Goal: Task Accomplishment & Management: Complete application form

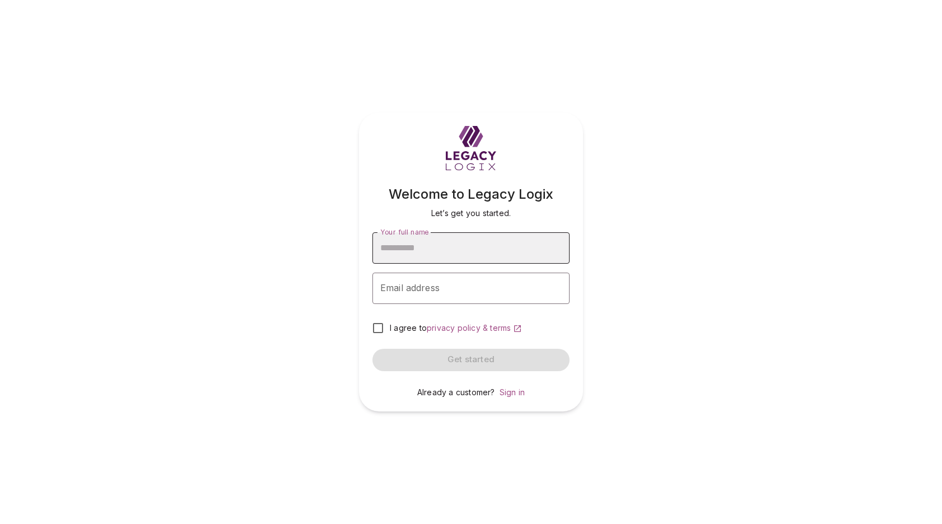
click at [492, 250] on input "Your full name" at bounding box center [471, 248] width 197 height 31
type input "**********"
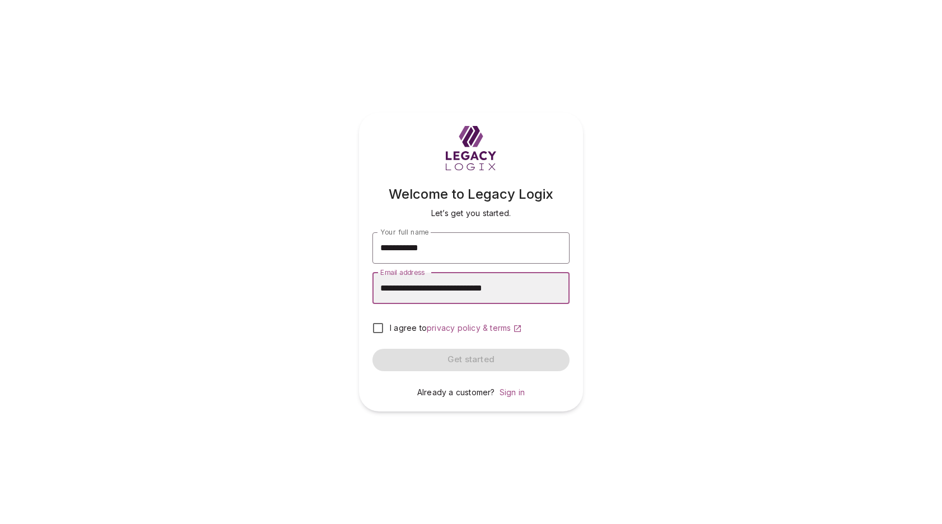
type input "**********"
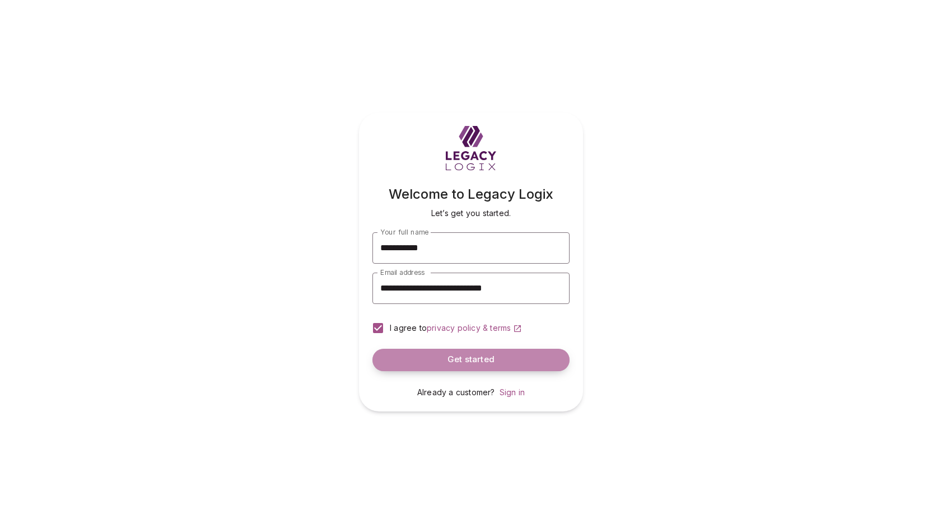
click at [444, 359] on button "Get started" at bounding box center [471, 360] width 197 height 22
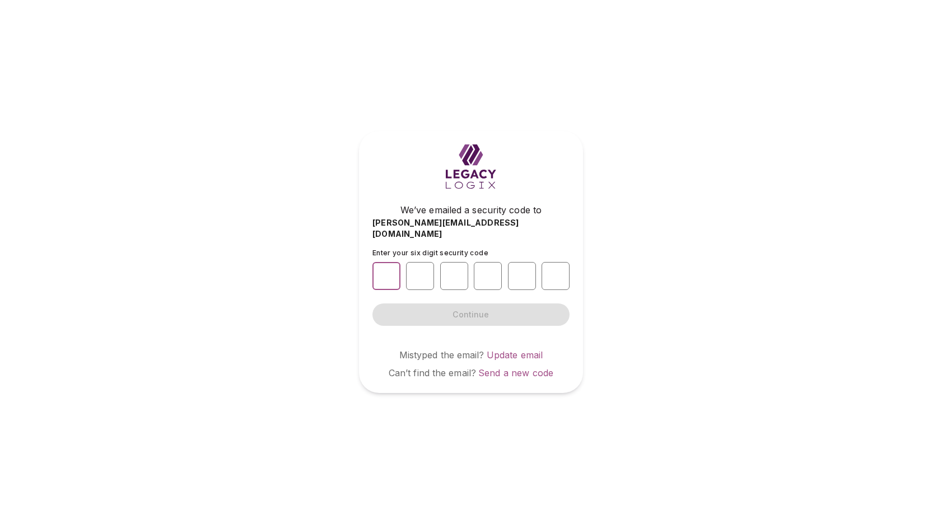
click at [386, 269] on input "number" at bounding box center [387, 276] width 28 height 28
type input "*"
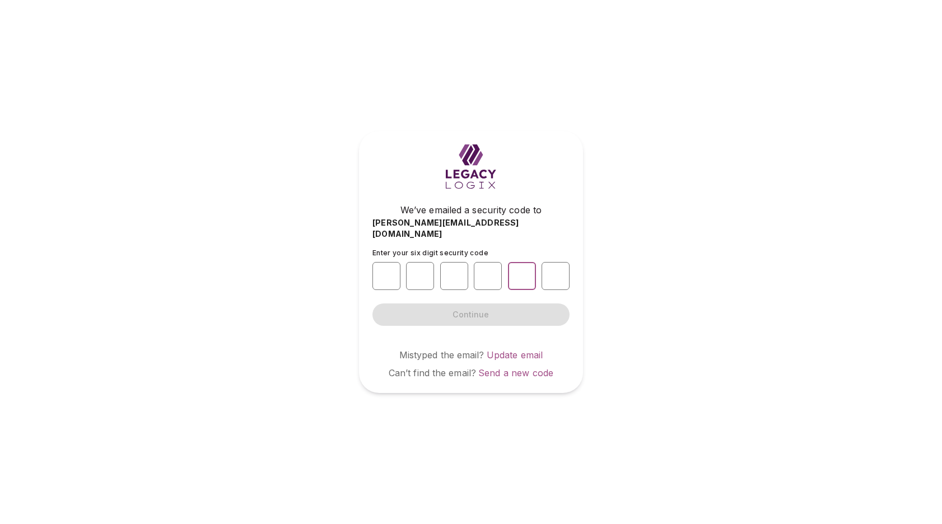
type input "*"
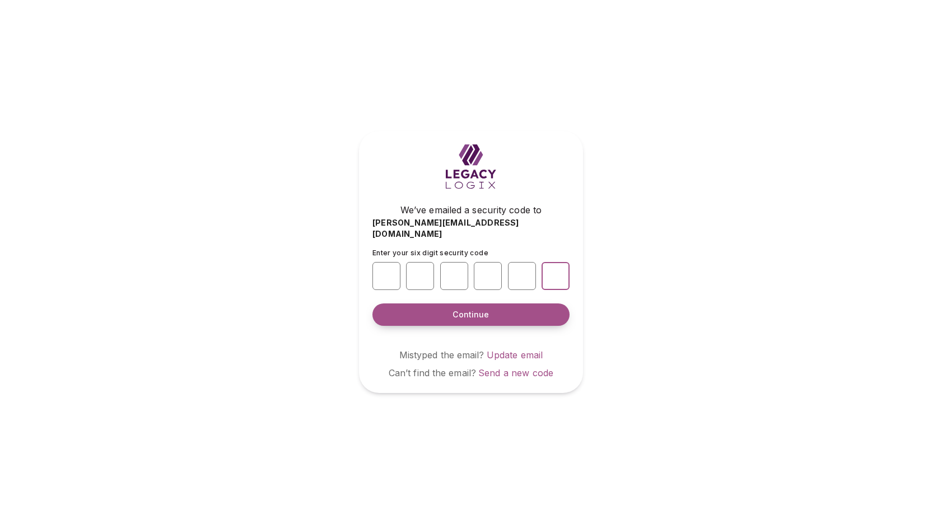
type input "*"
click at [452, 309] on button "Continue" at bounding box center [471, 315] width 197 height 22
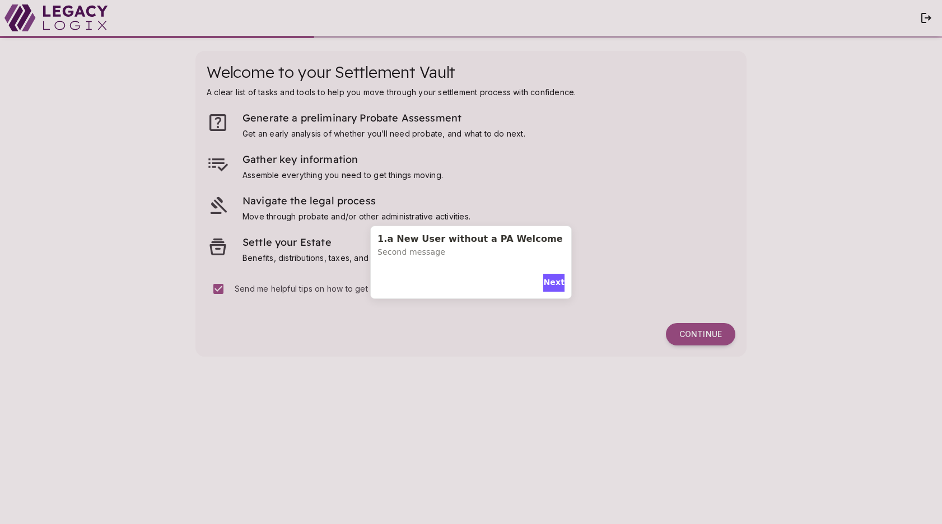
click at [708, 336] on div "1.a New User without a PA Welcome Second message Next" at bounding box center [471, 262] width 942 height 524
click at [700, 335] on div "1.a New User without a PA Welcome Second message Next" at bounding box center [471, 262] width 942 height 524
click at [553, 284] on span "Next" at bounding box center [554, 283] width 21 height 12
click at [552, 272] on span "Next" at bounding box center [554, 274] width 21 height 12
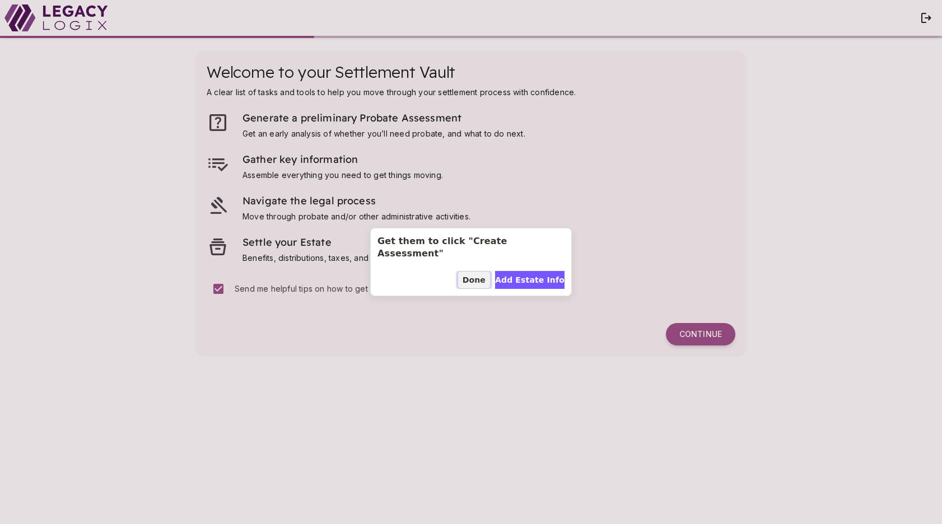
click at [472, 276] on span "Done" at bounding box center [474, 281] width 23 height 12
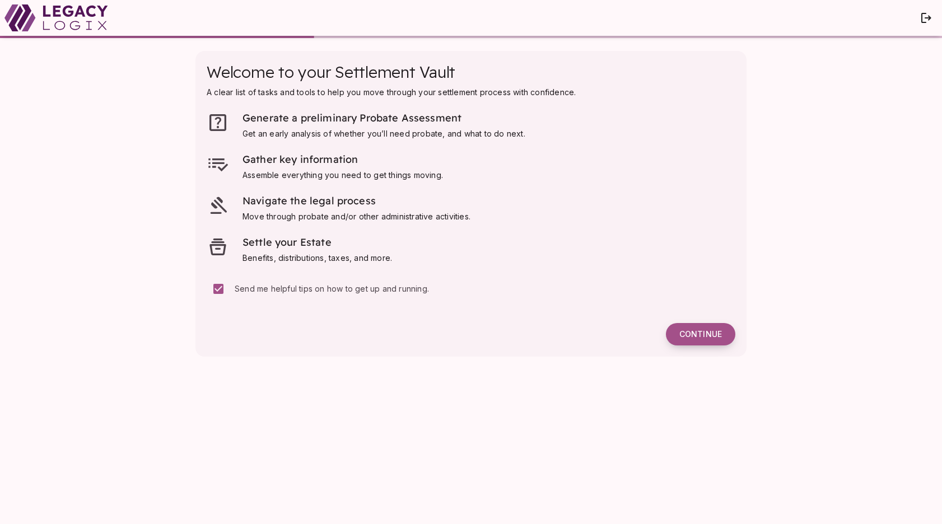
click at [705, 337] on span "Continue" at bounding box center [701, 334] width 43 height 10
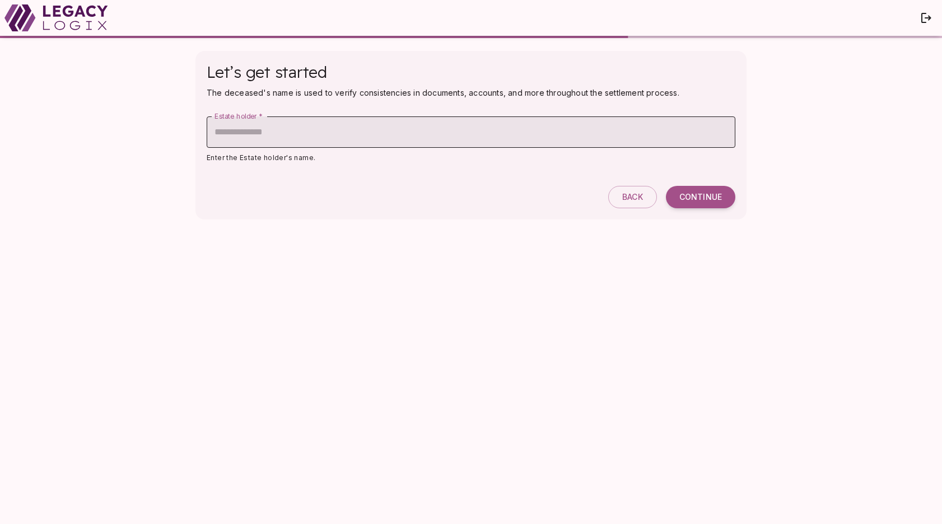
click at [403, 130] on input "Estate holder   *" at bounding box center [471, 132] width 529 height 31
type input "**********"
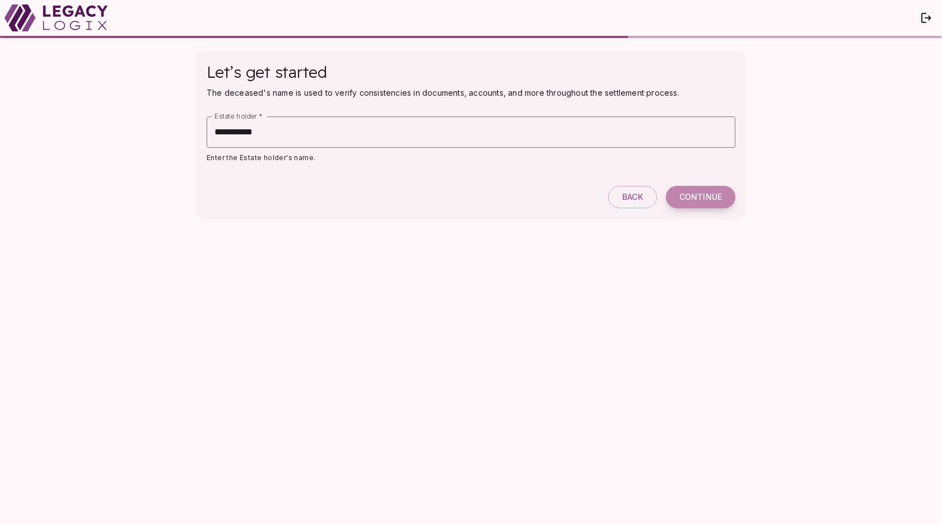
click at [699, 199] on span "Continue" at bounding box center [701, 197] width 43 height 10
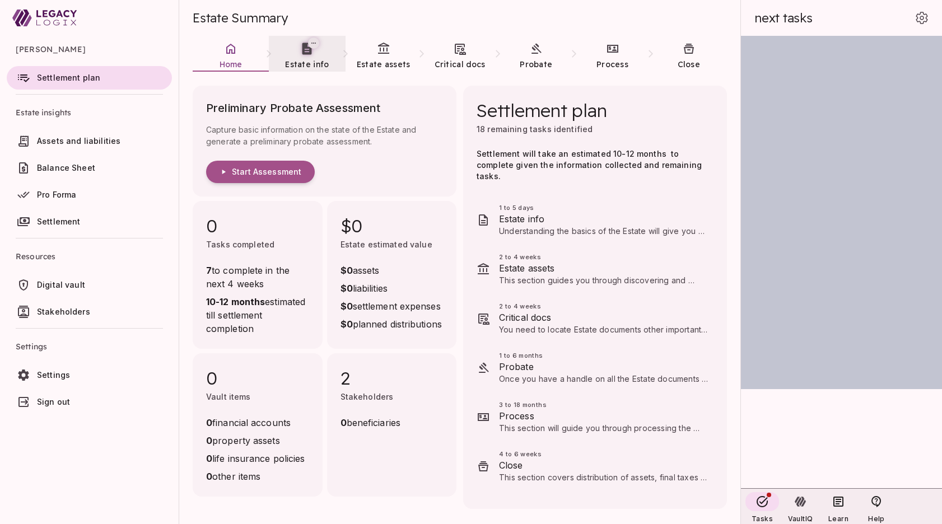
click at [309, 62] on span "Estate info" at bounding box center [307, 64] width 44 height 10
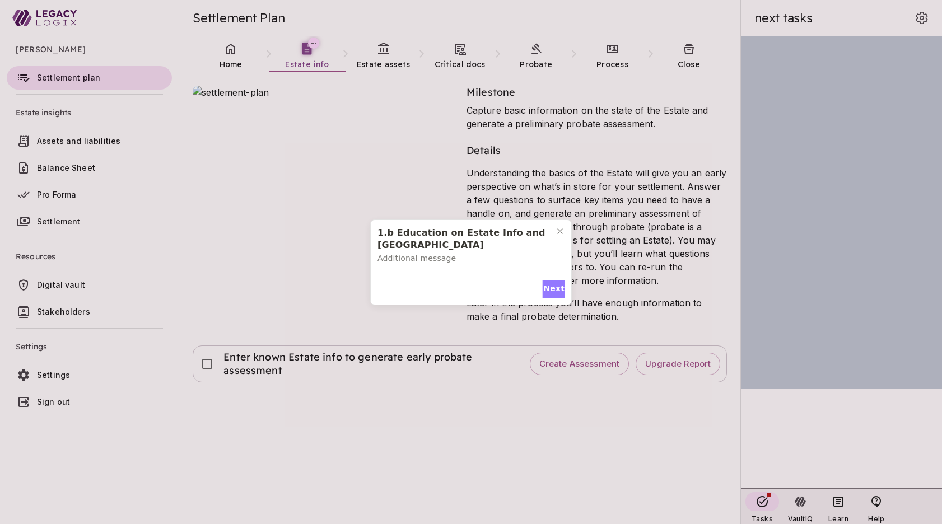
click at [551, 285] on span "Next" at bounding box center [554, 289] width 21 height 12
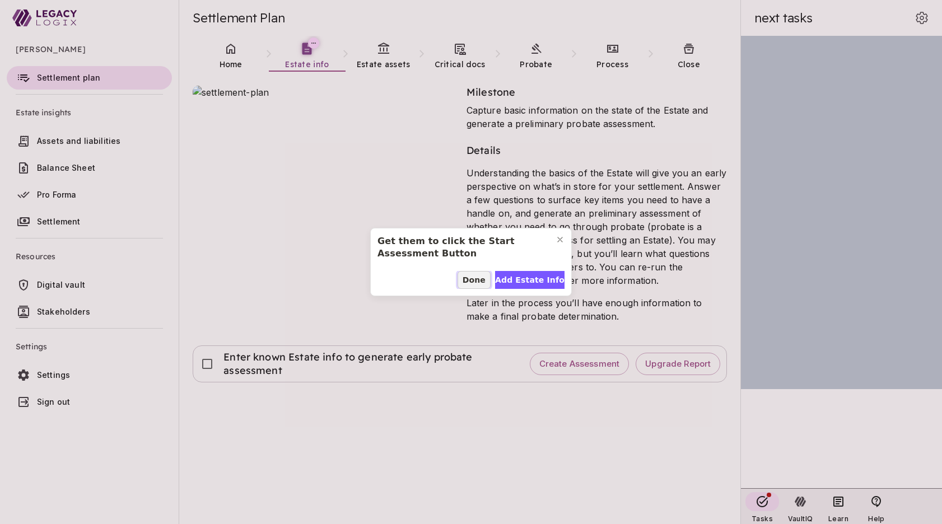
click at [480, 282] on span "Done" at bounding box center [474, 281] width 23 height 12
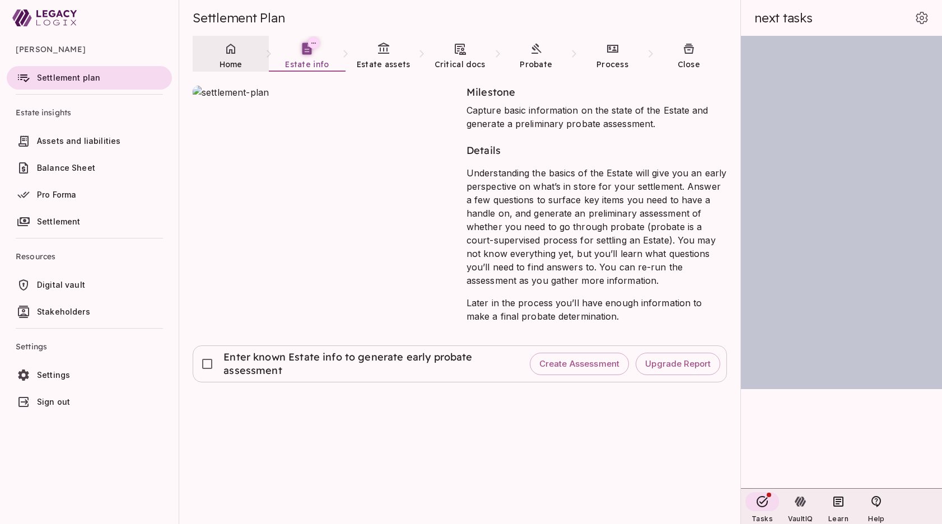
click at [229, 57] on link "Home" at bounding box center [231, 56] width 76 height 40
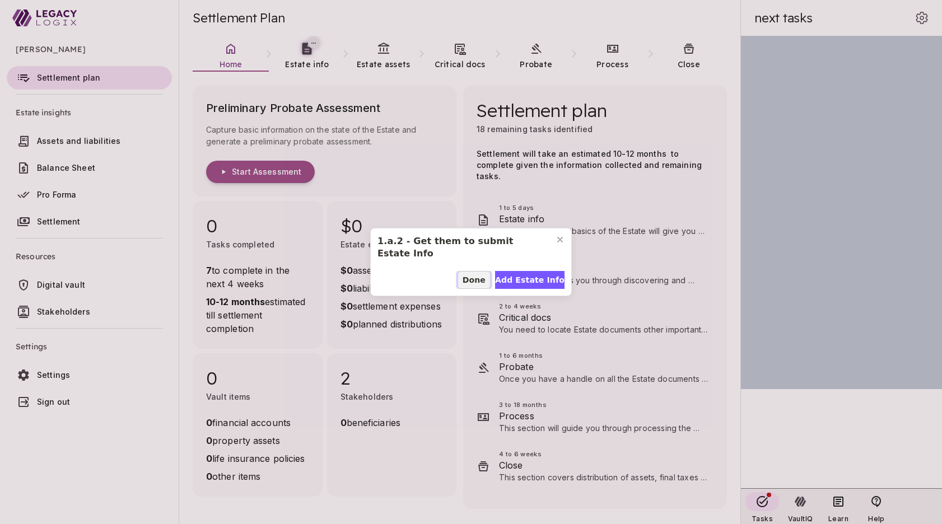
click at [474, 275] on span "Done" at bounding box center [474, 281] width 23 height 12
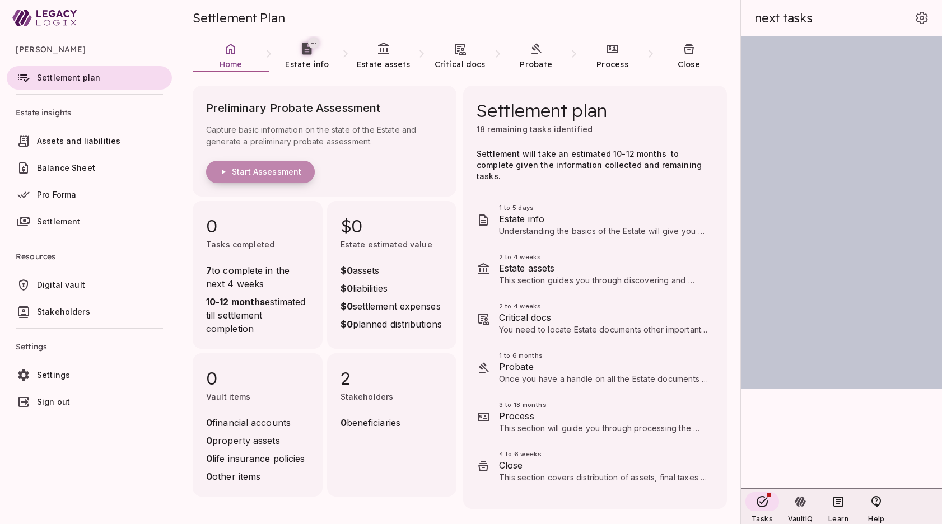
click at [270, 171] on span "Start Assessment" at bounding box center [266, 172] width 69 height 10
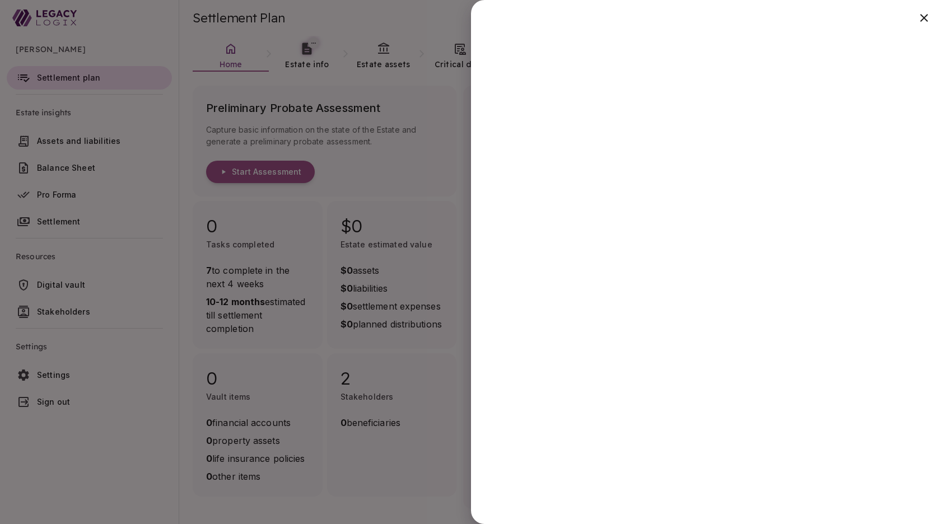
click at [419, 486] on div at bounding box center [471, 262] width 942 height 524
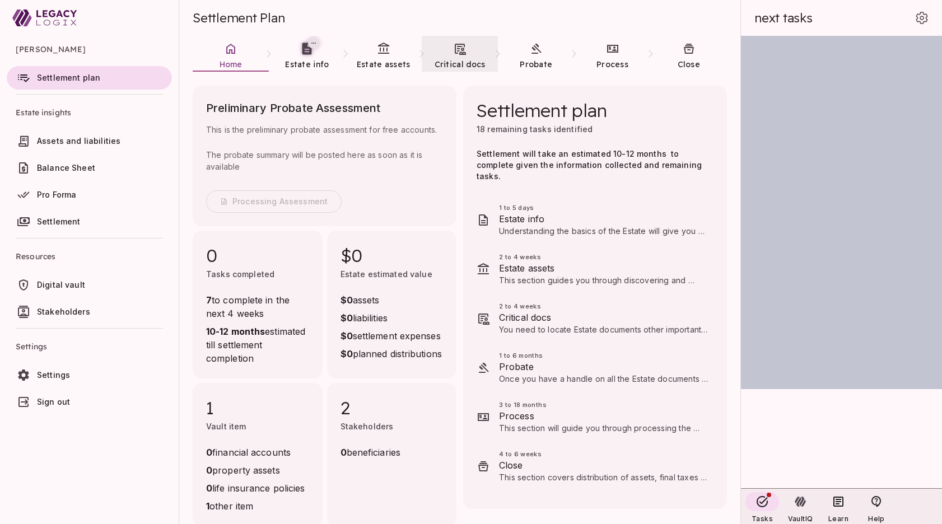
click at [458, 56] on link "Critical docs" at bounding box center [460, 56] width 76 height 40
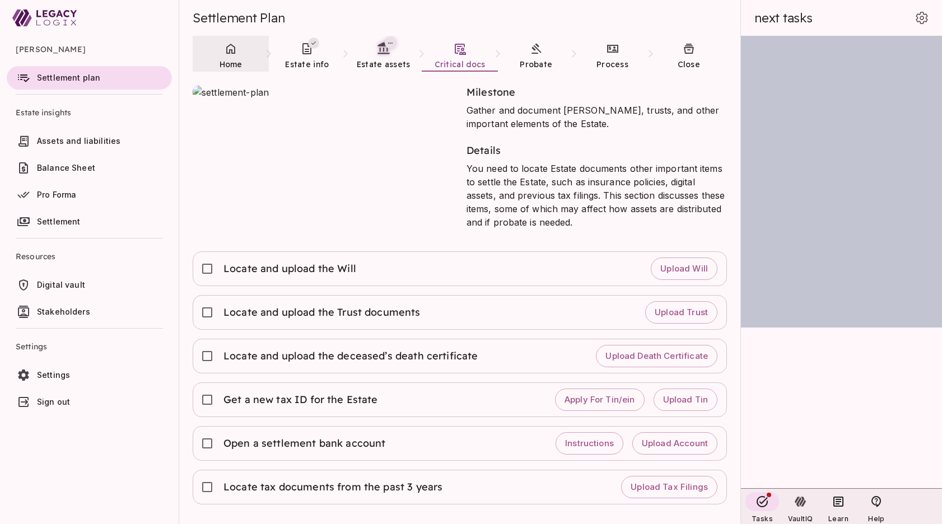
click at [231, 48] on icon at bounding box center [230, 48] width 13 height 13
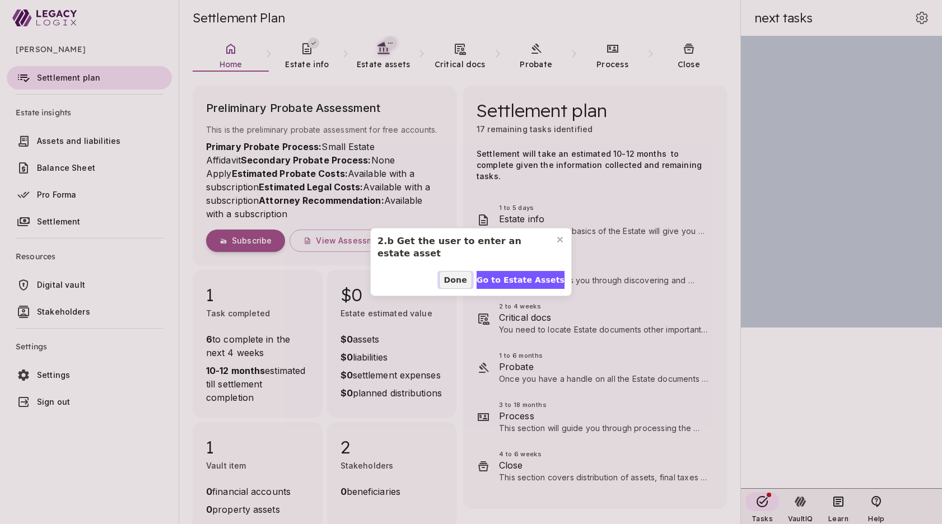
click at [461, 281] on span "Done" at bounding box center [455, 281] width 23 height 12
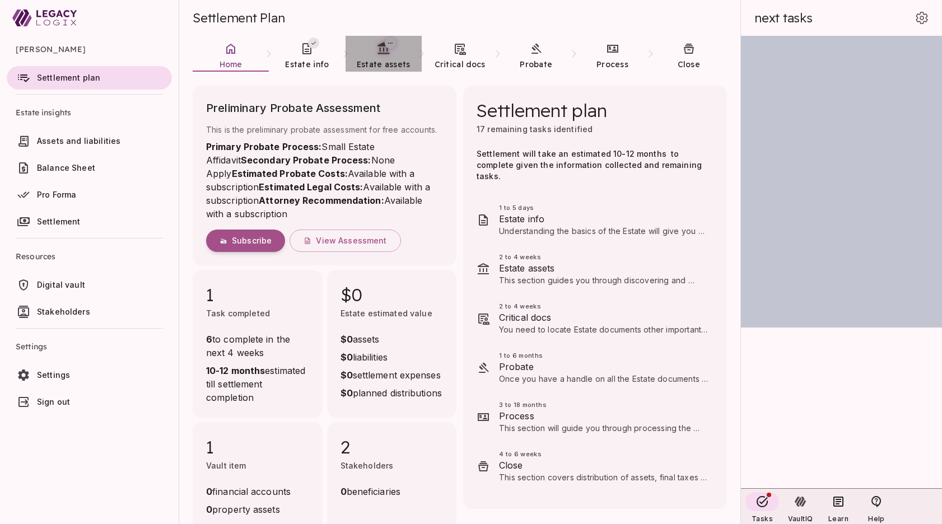
click at [386, 62] on span "Estate assets" at bounding box center [384, 64] width 54 height 10
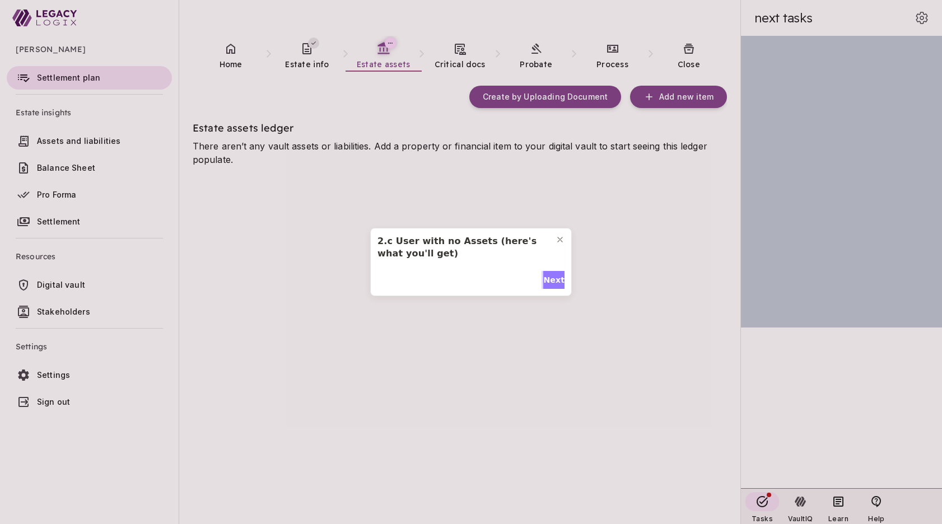
click at [549, 278] on span "Next" at bounding box center [554, 281] width 21 height 12
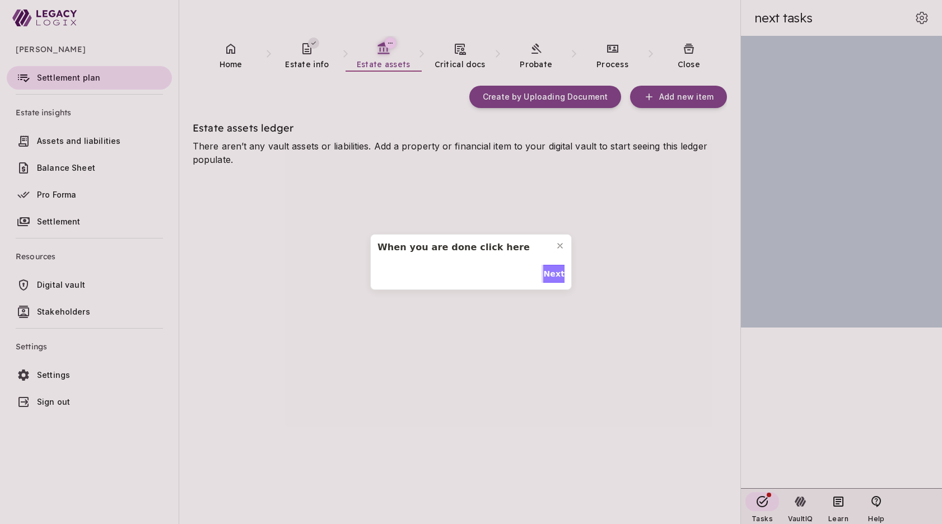
click at [549, 278] on span "Next" at bounding box center [554, 274] width 21 height 12
click at [549, 278] on span "Done" at bounding box center [553, 281] width 23 height 12
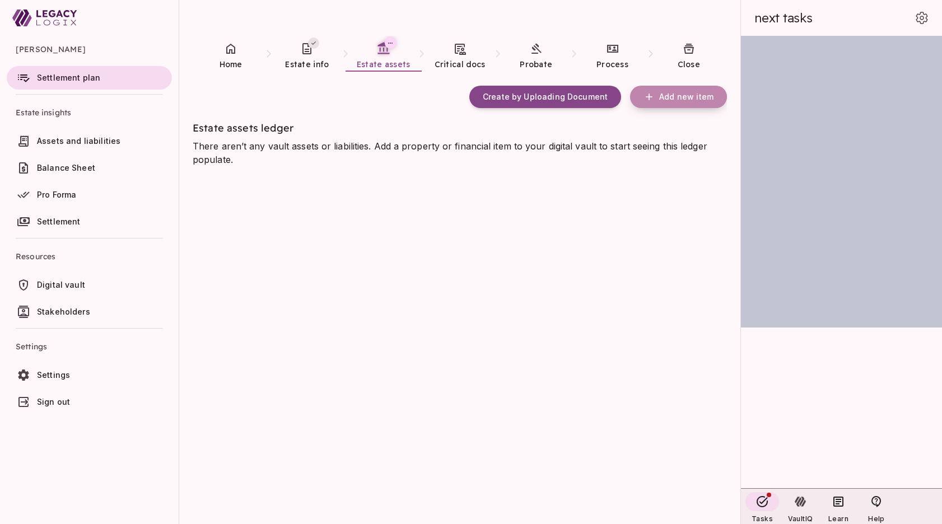
click at [676, 99] on span "Add new item" at bounding box center [687, 97] width 54 height 10
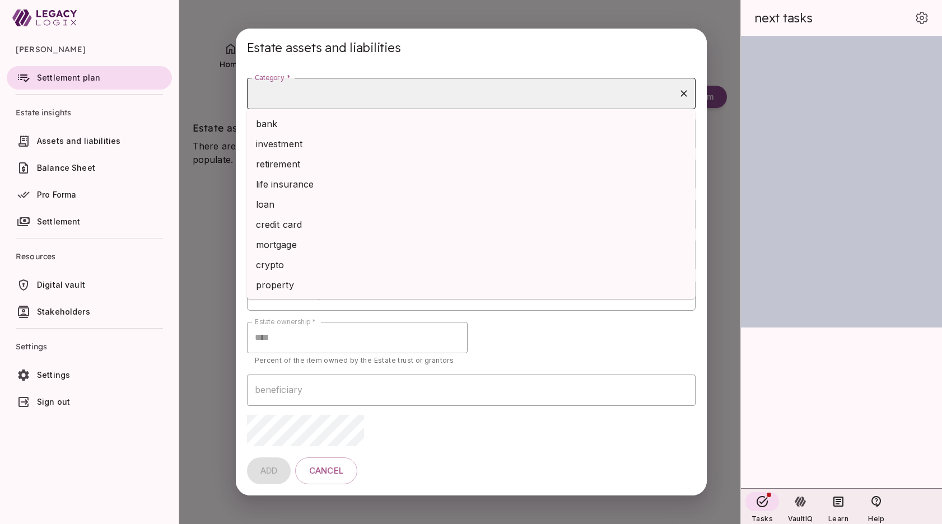
click at [410, 94] on input "Category *" at bounding box center [463, 93] width 422 height 21
type input "*"
click at [267, 122] on li "bank" at bounding box center [471, 124] width 449 height 20
type input "****"
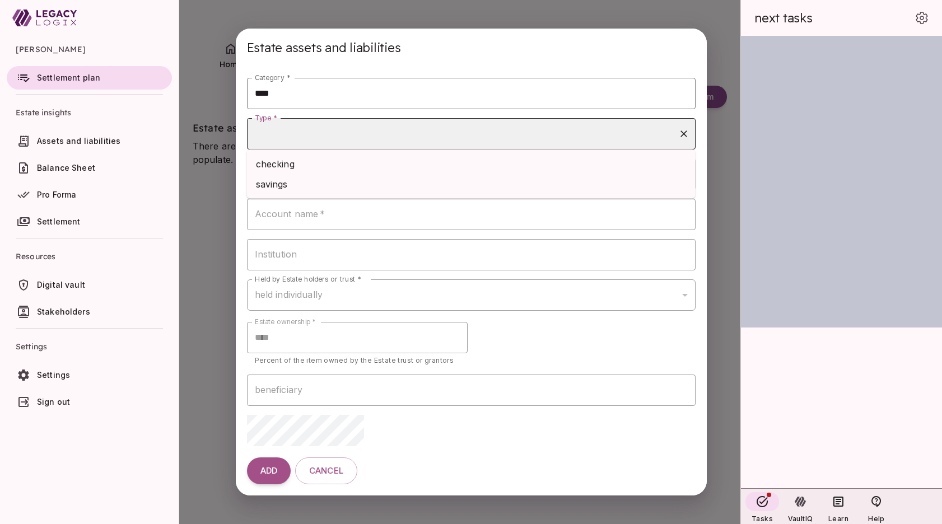
click at [277, 136] on input "Type *" at bounding box center [463, 133] width 422 height 21
click at [280, 159] on li "checking" at bounding box center [471, 164] width 449 height 20
type input "********"
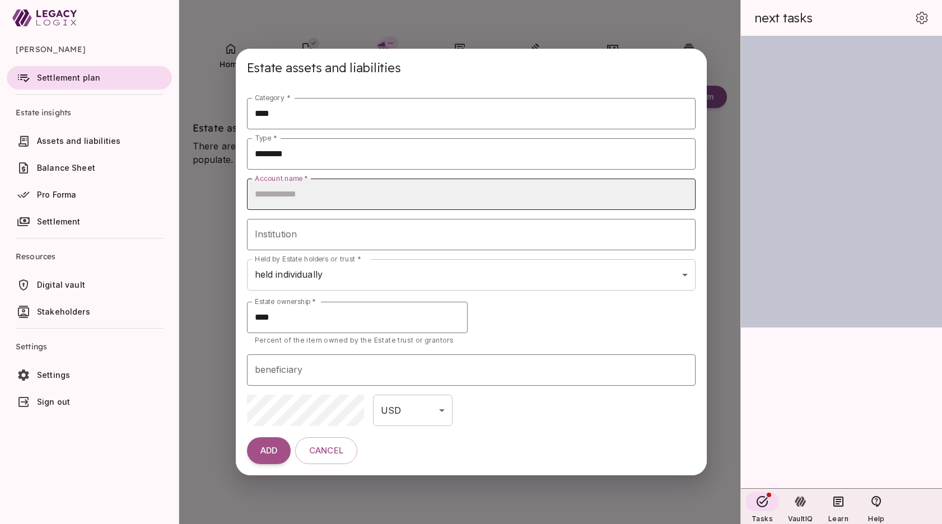
click at [286, 196] on input "Account name   *" at bounding box center [471, 194] width 449 height 31
type input "********"
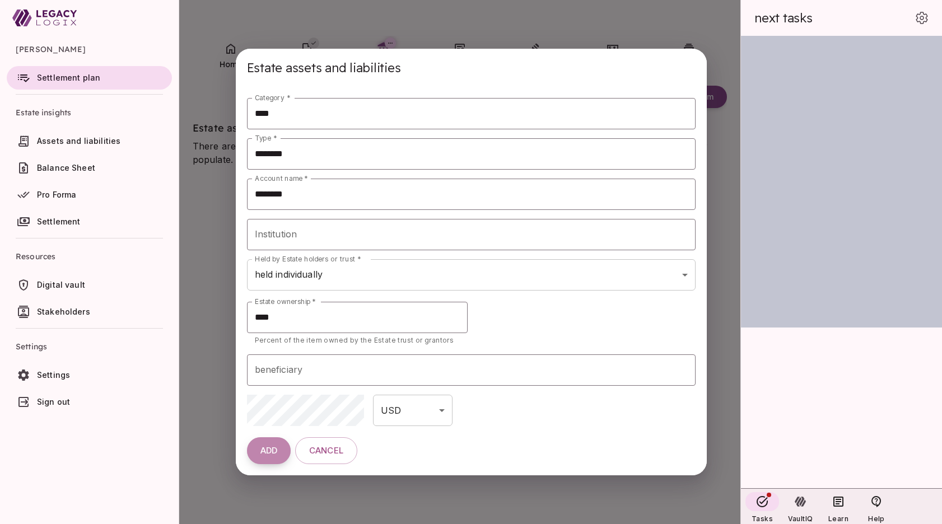
click at [276, 454] on span "ADD" at bounding box center [269, 451] width 17 height 11
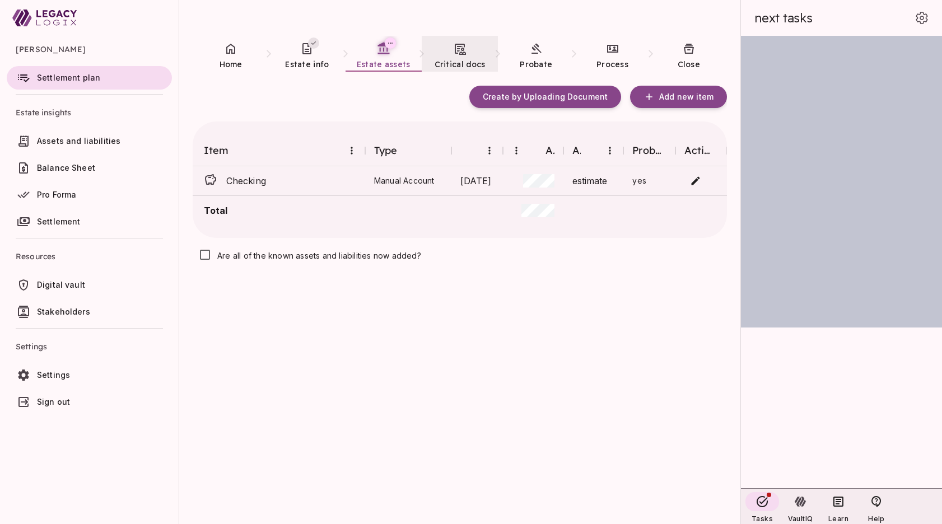
click at [462, 56] on link "Critical docs" at bounding box center [460, 56] width 76 height 40
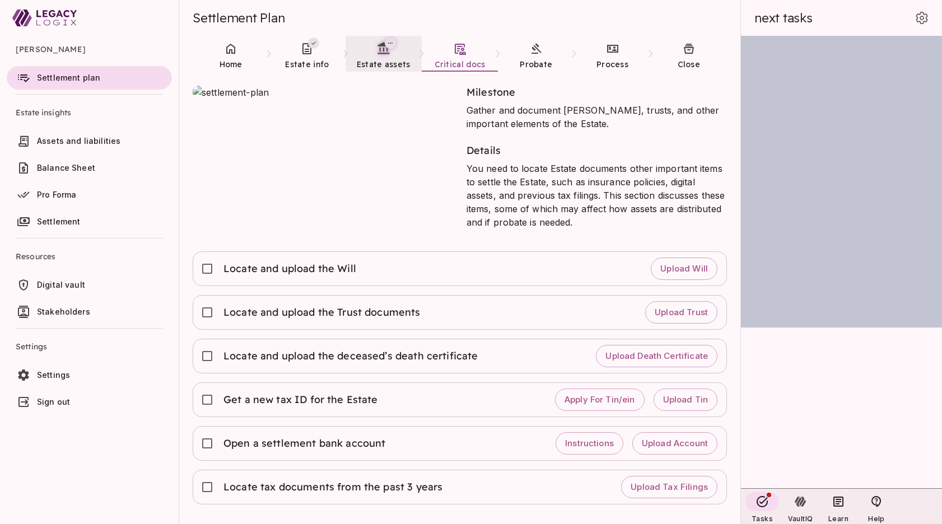
click at [386, 56] on link "Estate assets" at bounding box center [384, 56] width 76 height 40
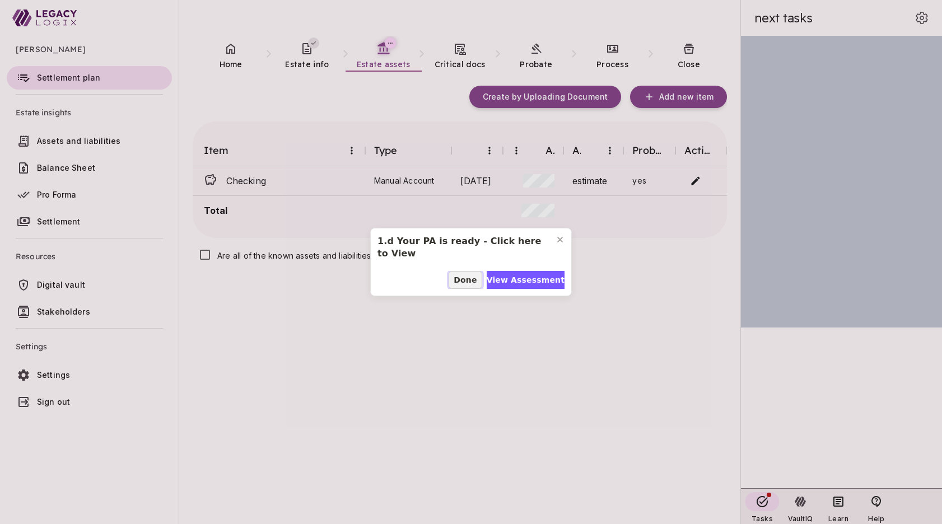
click at [468, 280] on span "Done" at bounding box center [465, 281] width 23 height 12
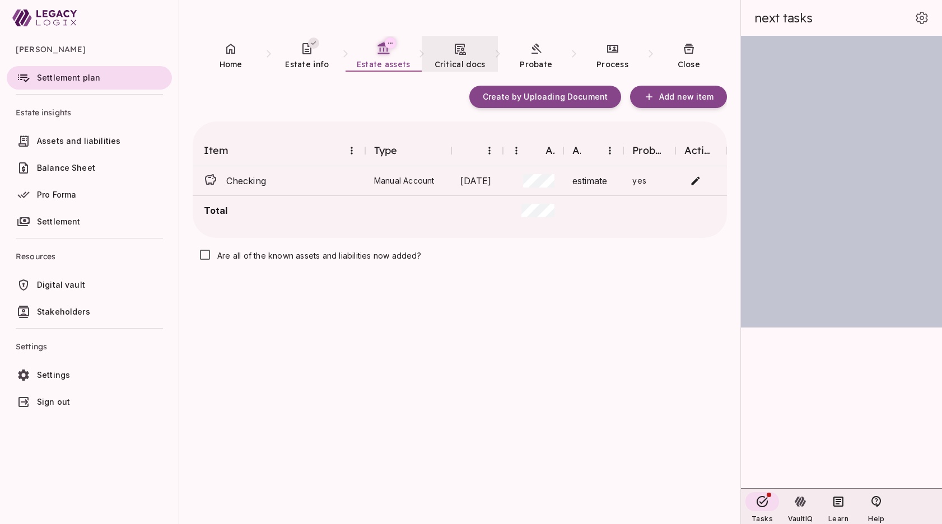
click at [465, 55] on link "Critical docs" at bounding box center [460, 56] width 76 height 40
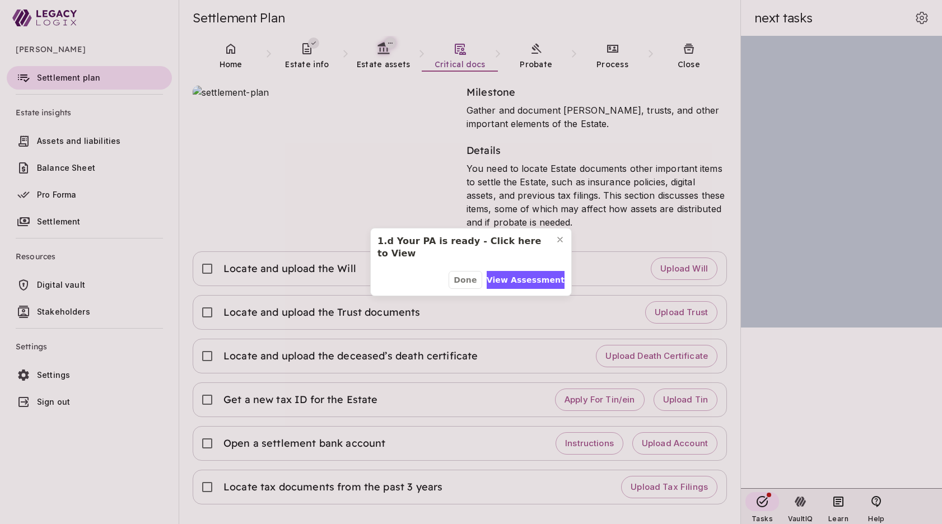
click at [112, 461] on div "1.d Your PA is ready - Click here to View Done View Assessment" at bounding box center [471, 262] width 942 height 524
click at [465, 286] on button "Done" at bounding box center [465, 280] width 33 height 18
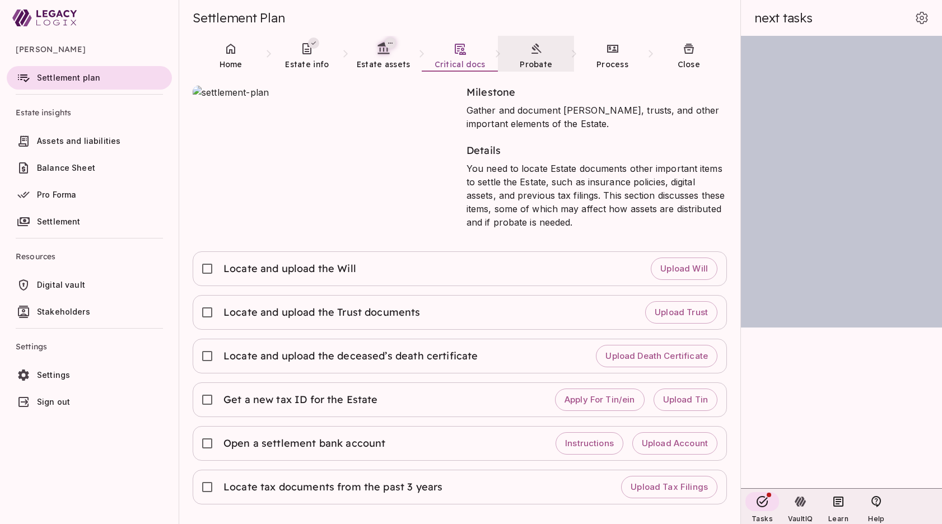
click at [540, 58] on link "Probate" at bounding box center [536, 56] width 76 height 40
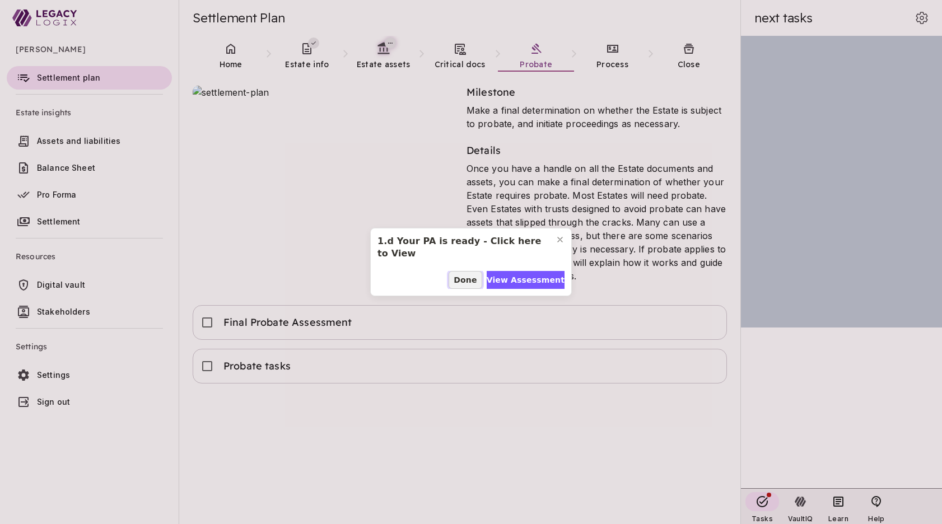
click at [468, 279] on span "Done" at bounding box center [465, 281] width 23 height 12
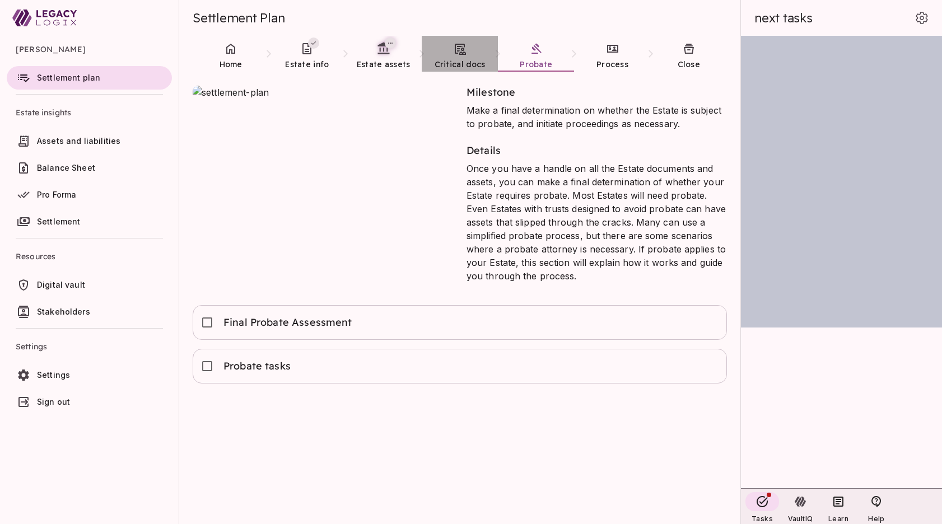
click at [459, 55] on link "Critical docs" at bounding box center [460, 56] width 76 height 40
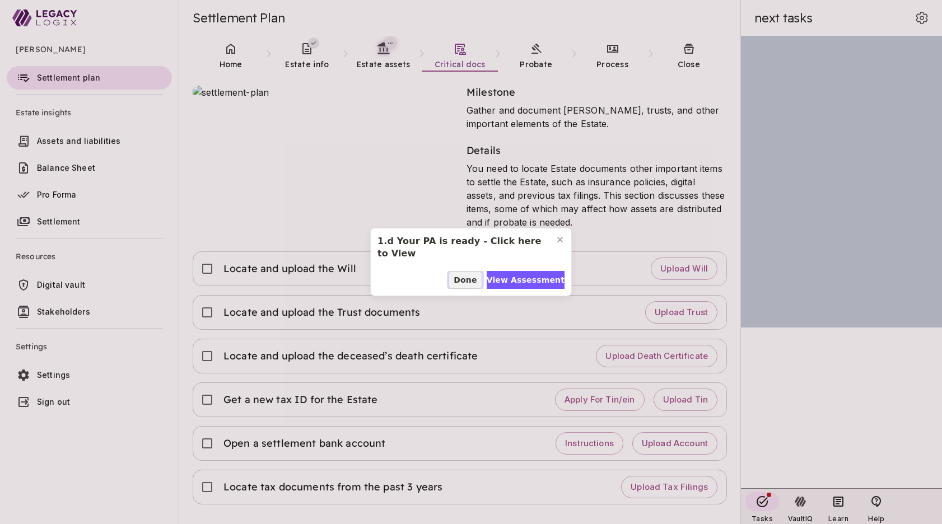
click at [469, 280] on span "Done" at bounding box center [465, 281] width 23 height 12
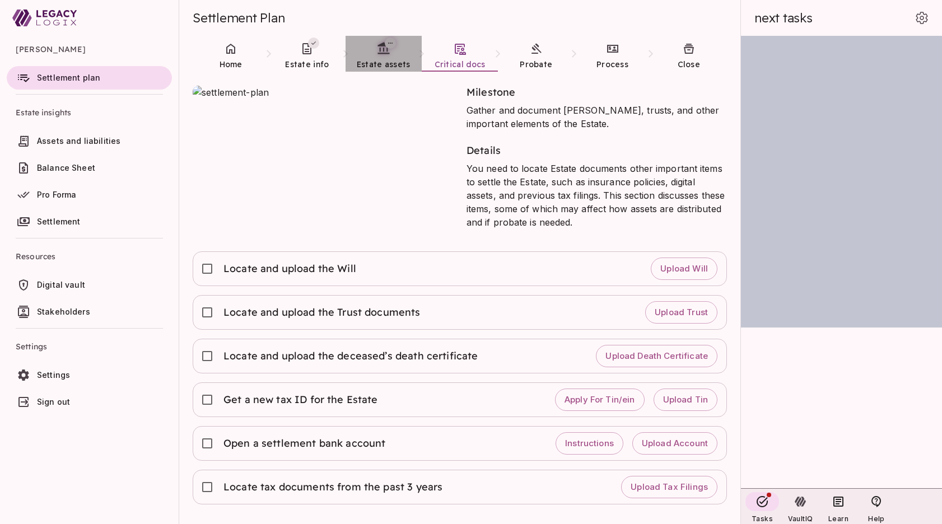
click at [382, 56] on link "Estate assets" at bounding box center [384, 56] width 76 height 40
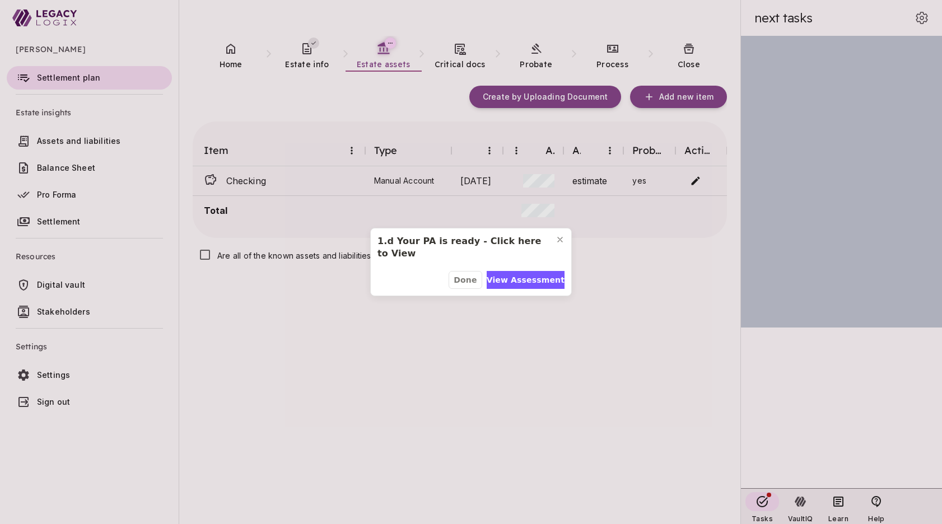
click at [459, 59] on div "1.d Your PA is ready - Click here to View Done View Assessment" at bounding box center [471, 262] width 942 height 524
click at [463, 282] on span "Done" at bounding box center [465, 281] width 23 height 12
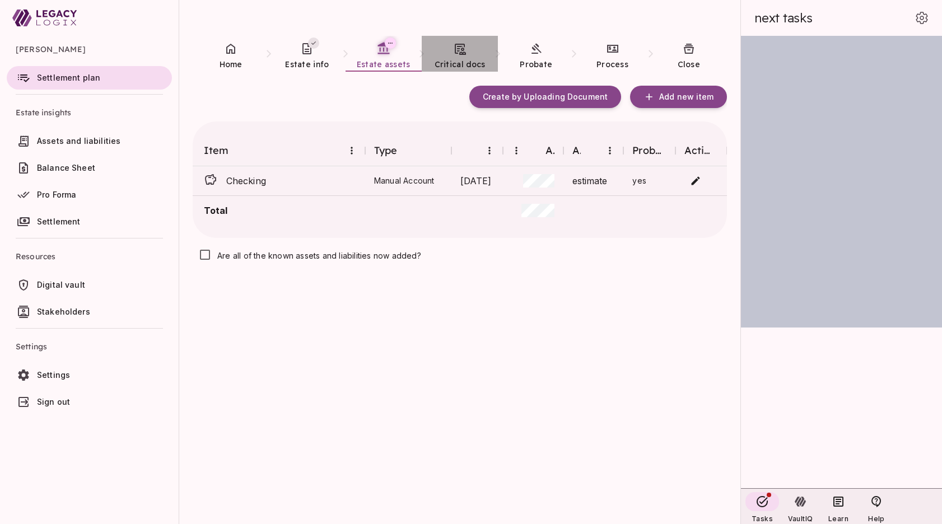
click at [464, 55] on link "Critical docs" at bounding box center [460, 56] width 76 height 40
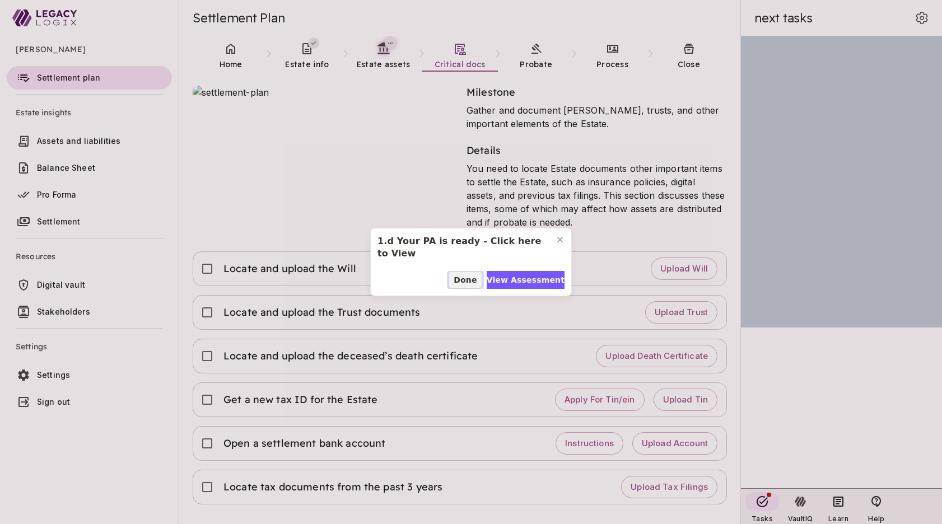
click at [465, 281] on span "Done" at bounding box center [465, 281] width 23 height 12
click at [468, 280] on span "Done" at bounding box center [470, 281] width 23 height 12
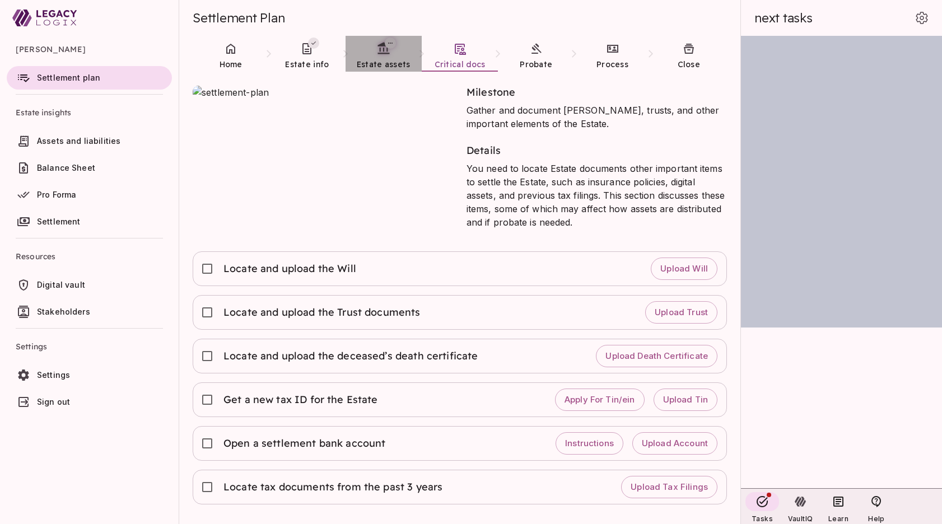
click at [378, 59] on span "Estate assets" at bounding box center [384, 64] width 54 height 10
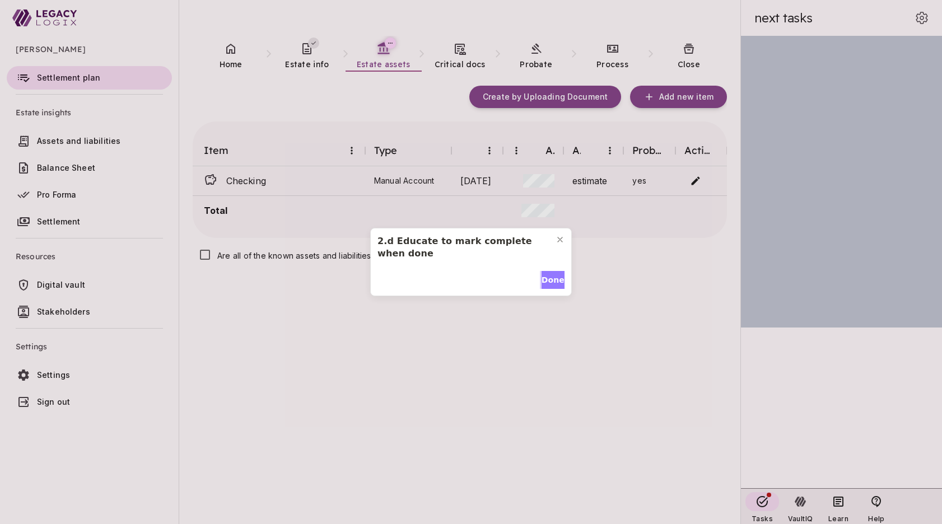
click at [551, 277] on span "Done" at bounding box center [553, 281] width 23 height 12
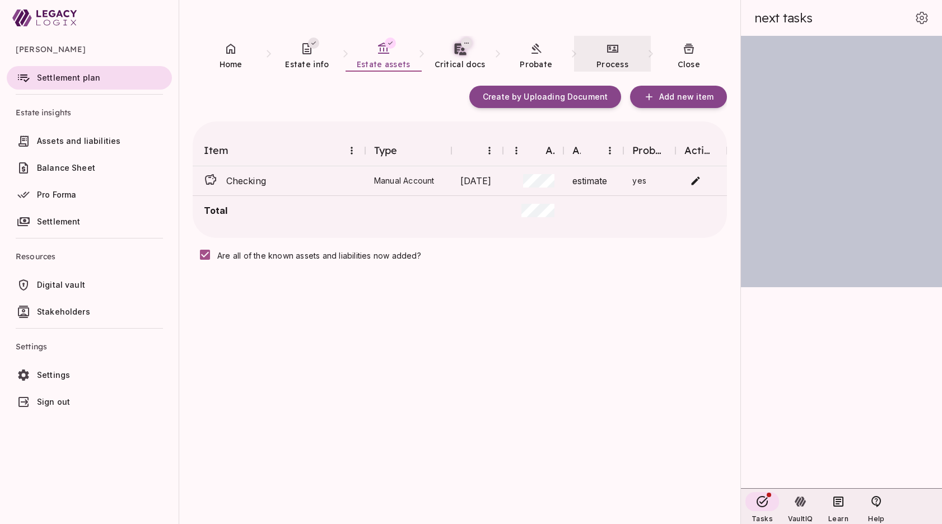
click at [612, 52] on icon at bounding box center [612, 49] width 11 height 8
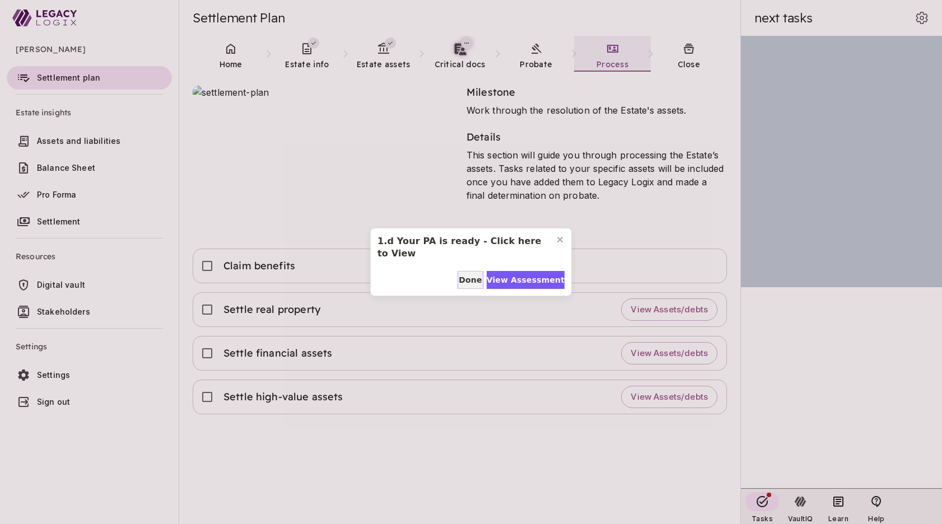
click at [466, 284] on span "Done" at bounding box center [470, 281] width 23 height 12
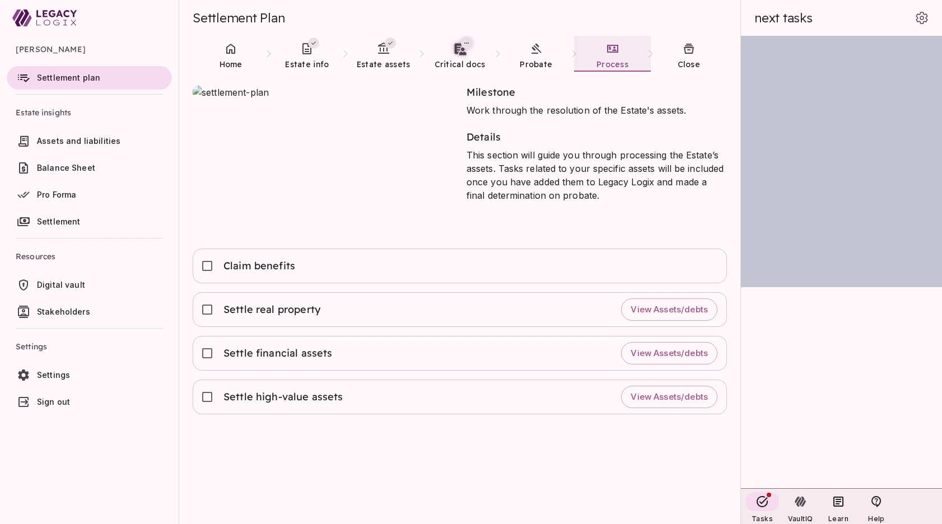
click at [66, 285] on span "Digital vault" at bounding box center [61, 285] width 48 height 10
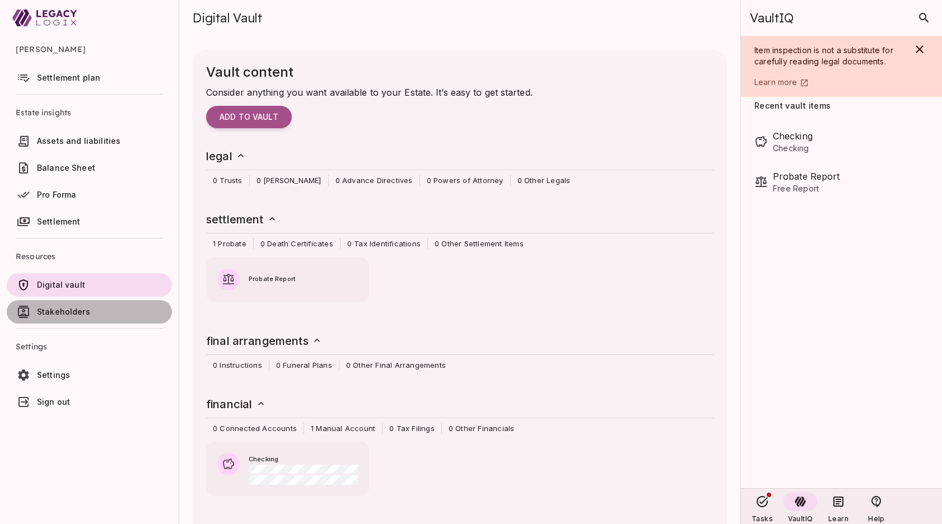
click at [94, 311] on span "Stakeholders" at bounding box center [102, 312] width 131 height 11
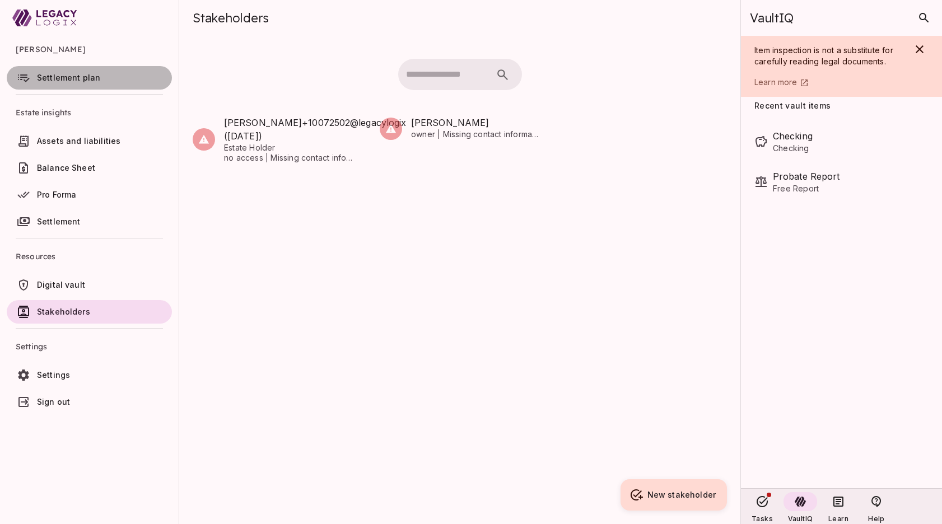
click at [68, 80] on span "Settlement plan" at bounding box center [68, 78] width 63 height 10
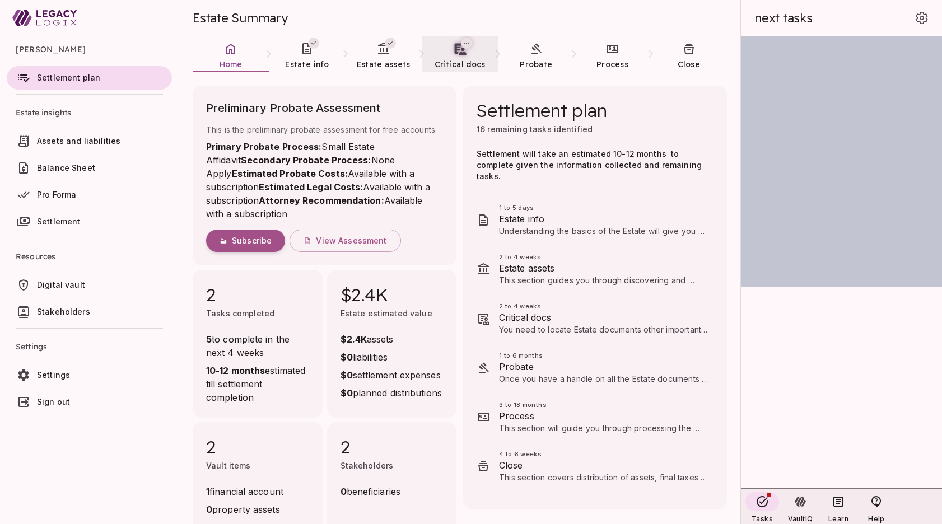
click at [472, 60] on span "Critical docs" at bounding box center [460, 64] width 51 height 10
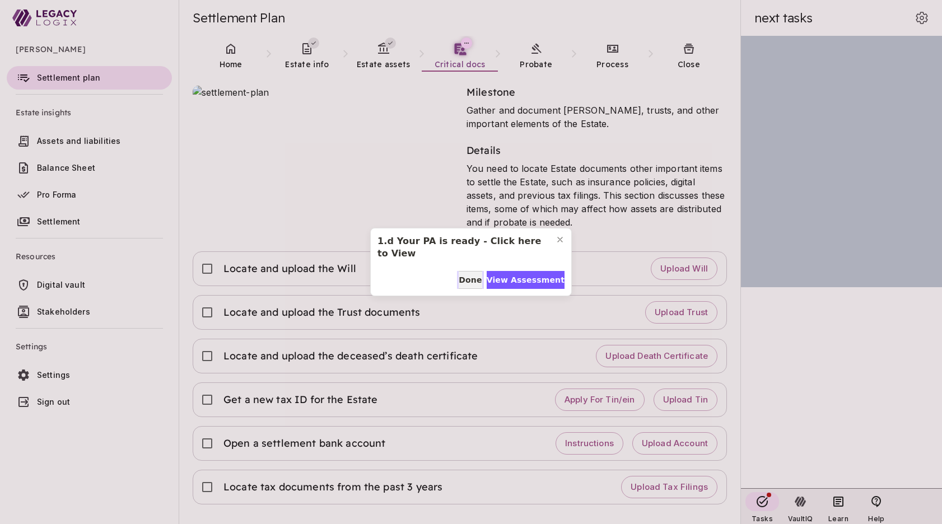
click at [465, 278] on span "Done" at bounding box center [470, 281] width 23 height 12
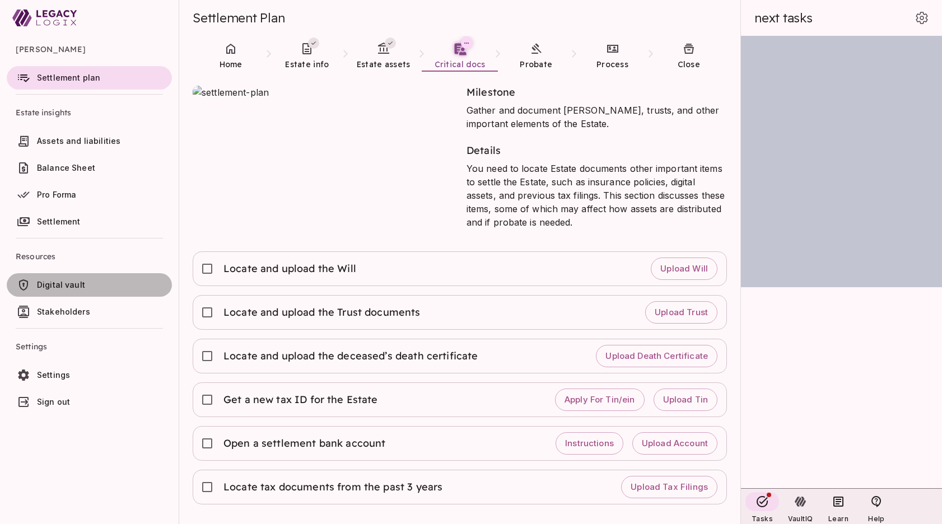
click at [69, 282] on span "Digital vault" at bounding box center [61, 285] width 48 height 10
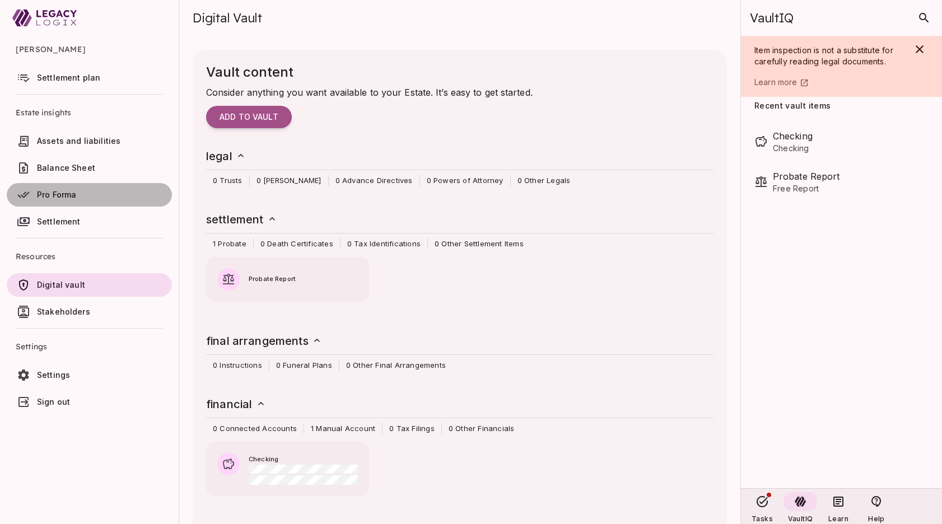
click at [73, 194] on span "Pro Forma" at bounding box center [56, 195] width 39 height 10
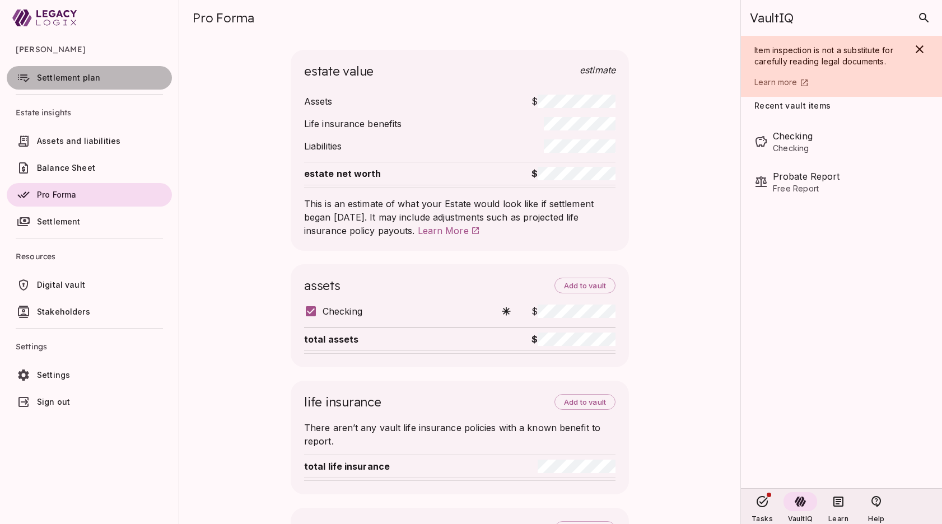
click at [82, 76] on span "Settlement plan" at bounding box center [68, 78] width 63 height 10
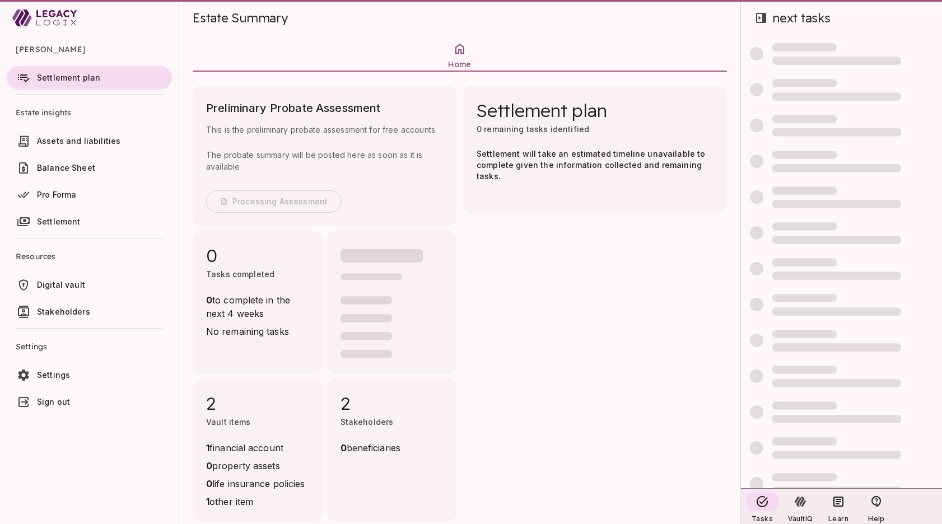
click at [82, 76] on span "Settlement plan" at bounding box center [68, 78] width 63 height 10
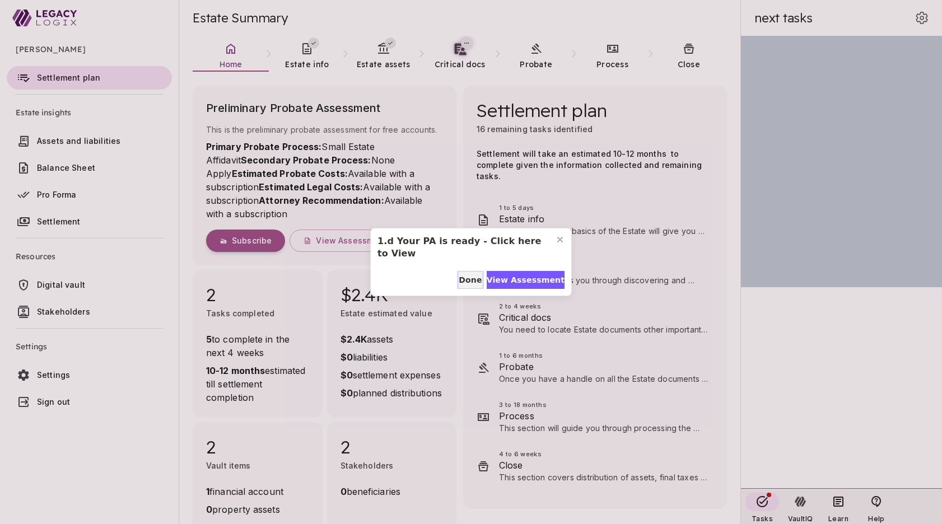
click at [467, 284] on span "Done" at bounding box center [470, 281] width 23 height 12
click at [559, 239] on icon "Close modal" at bounding box center [560, 239] width 9 height 9
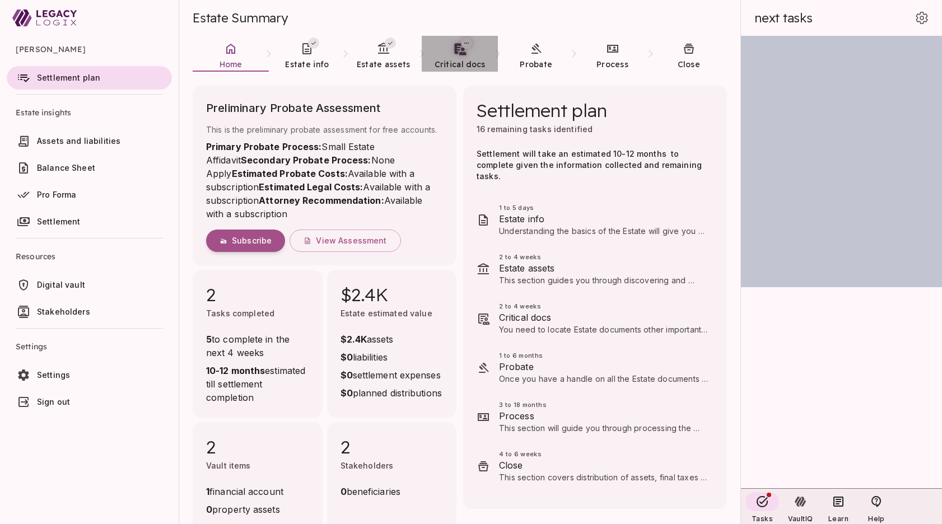
click at [459, 53] on icon at bounding box center [460, 48] width 14 height 14
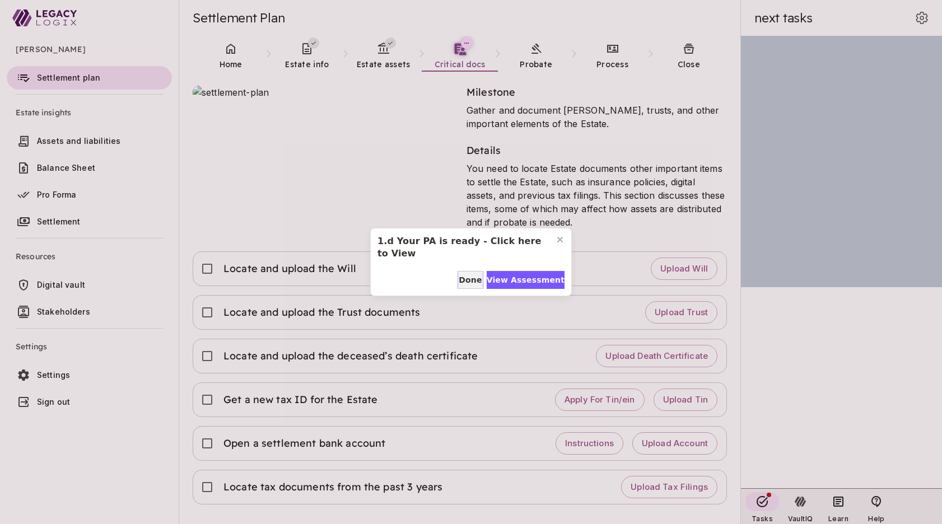
click at [466, 275] on span "Done" at bounding box center [470, 281] width 23 height 12
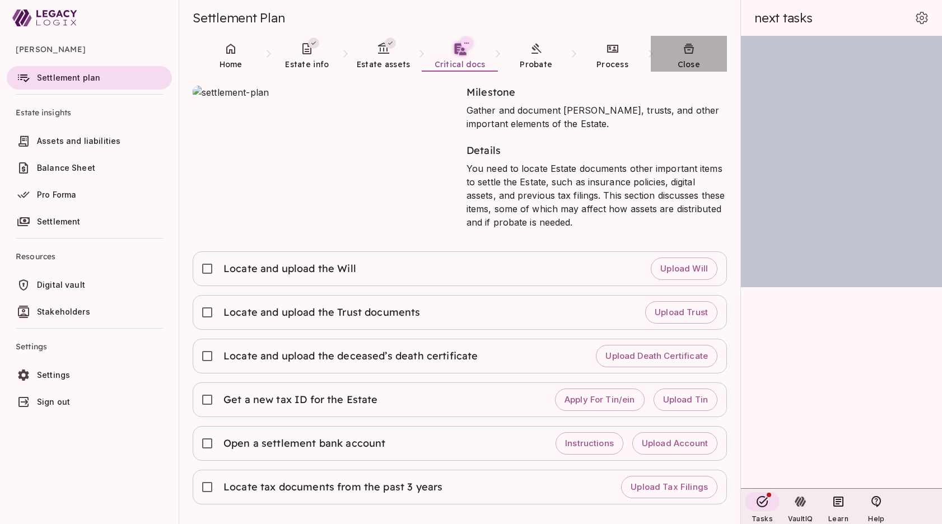
click at [693, 55] on link "Close" at bounding box center [689, 56] width 76 height 40
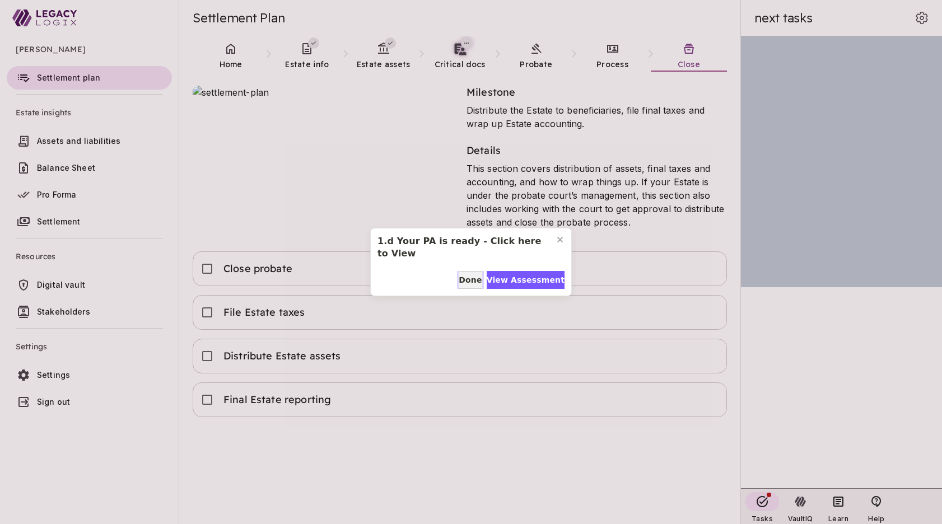
click at [464, 282] on span "Done" at bounding box center [470, 281] width 23 height 12
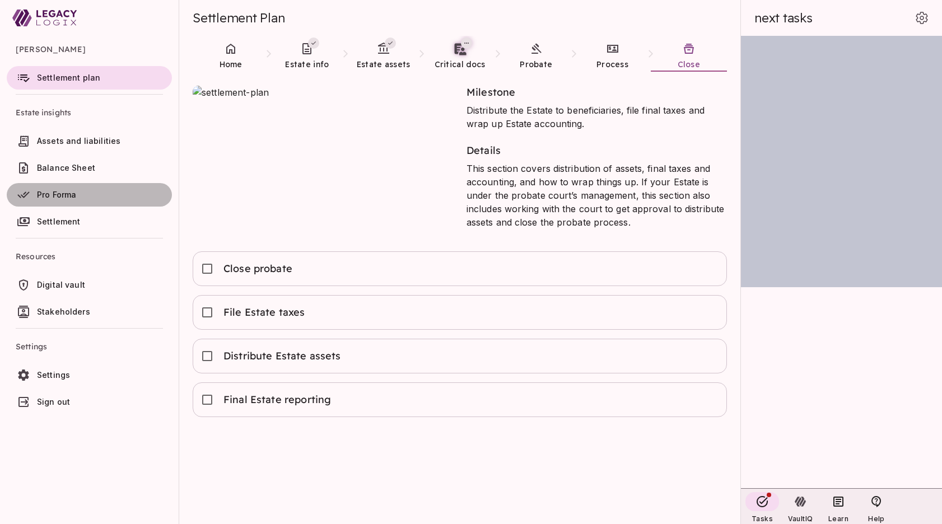
click at [67, 194] on span "Pro Forma" at bounding box center [56, 195] width 39 height 10
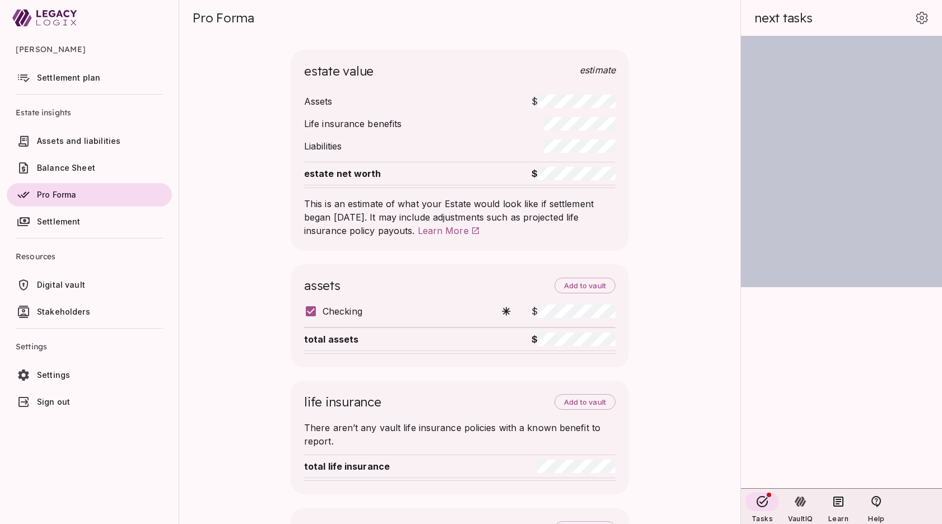
click at [61, 77] on span "Settlement plan" at bounding box center [68, 78] width 63 height 10
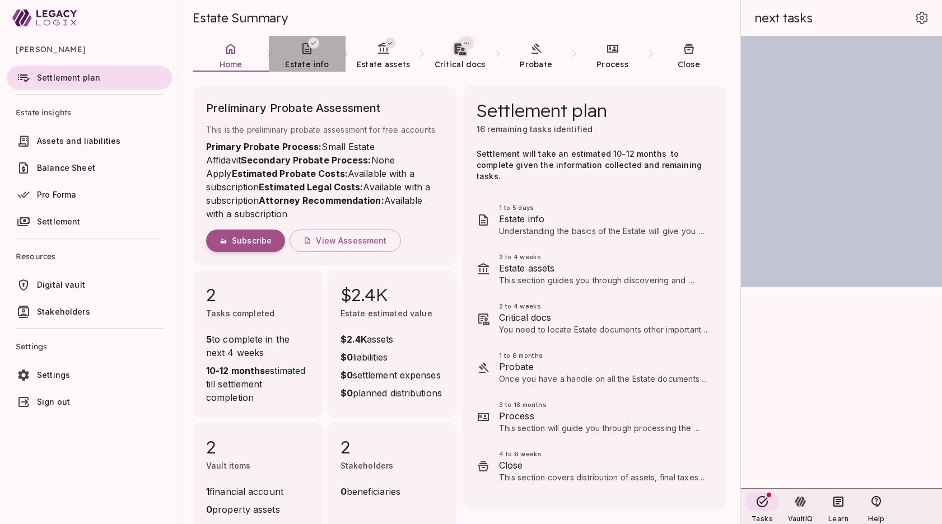
click at [310, 55] on icon at bounding box center [306, 48] width 13 height 13
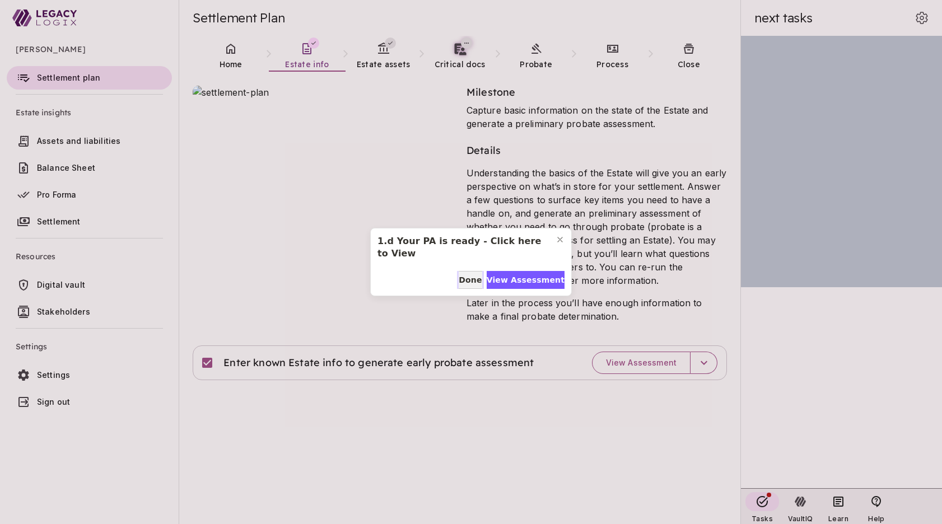
click at [461, 280] on span "Done" at bounding box center [470, 281] width 23 height 12
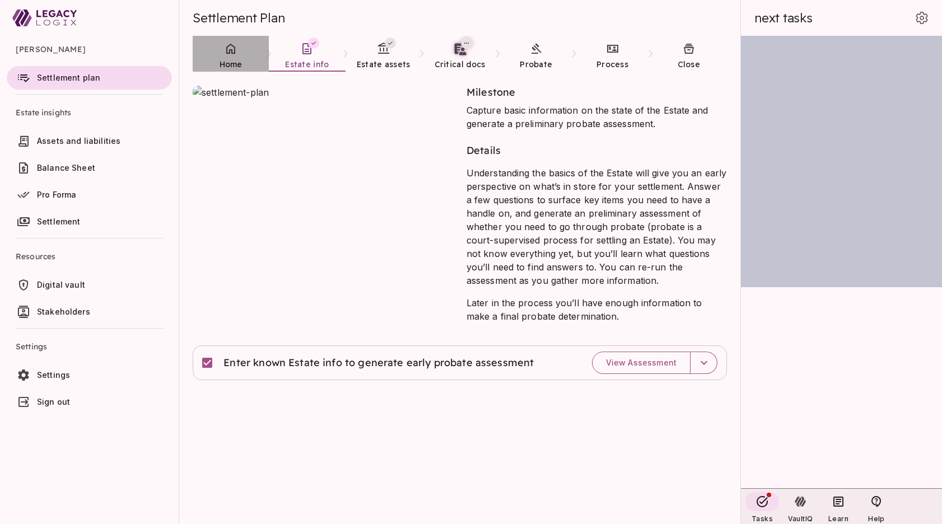
click at [230, 60] on span "Home" at bounding box center [231, 64] width 23 height 10
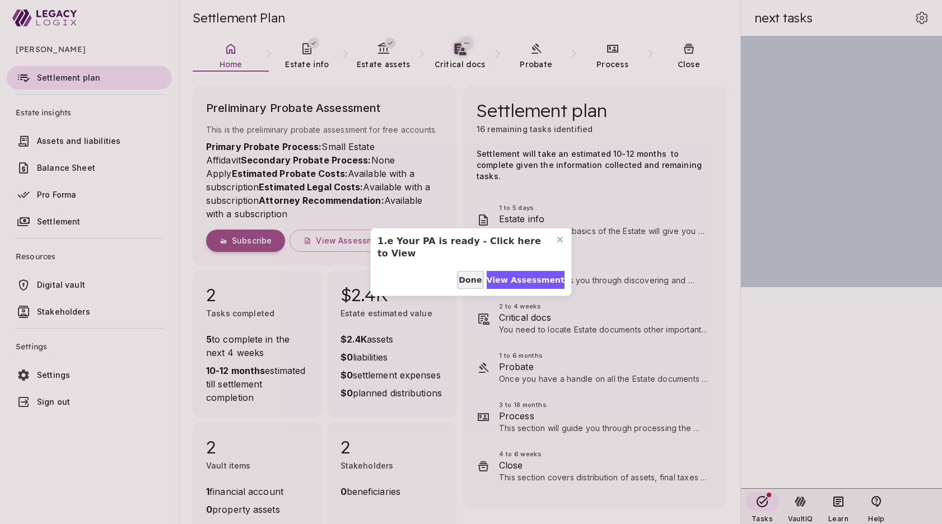
click at [468, 281] on span "Done" at bounding box center [470, 281] width 23 height 12
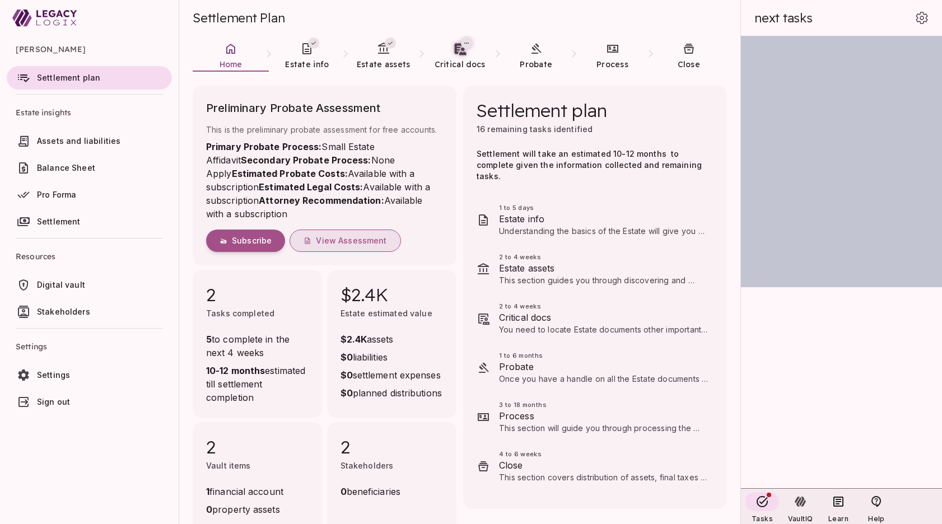
click at [342, 238] on span "View Assessment" at bounding box center [351, 241] width 71 height 10
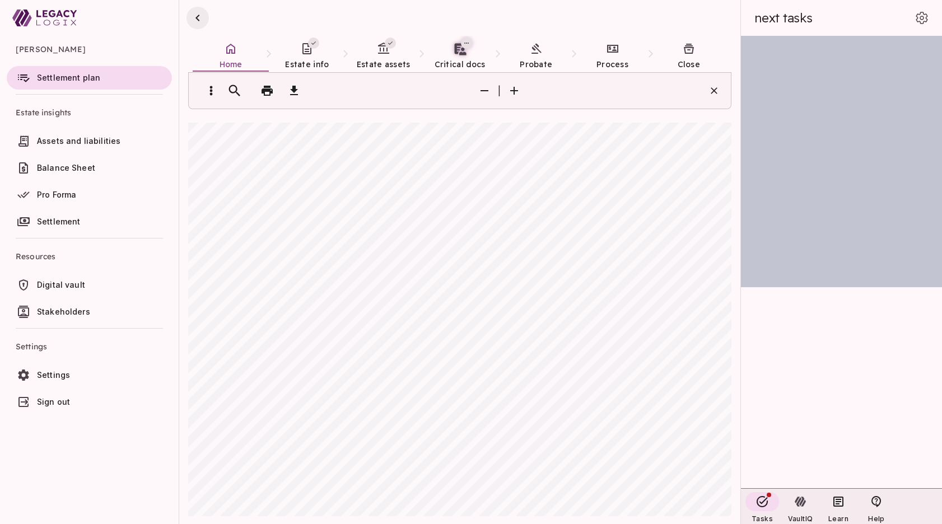
type input "*"
click at [198, 18] on icon "button" at bounding box center [197, 17] width 13 height 13
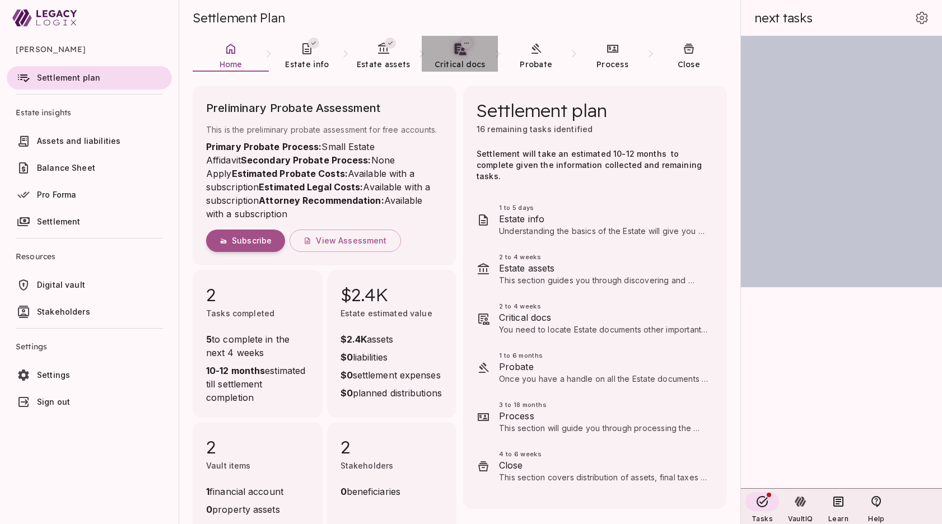
click at [460, 58] on link "Critical docs" at bounding box center [460, 56] width 76 height 40
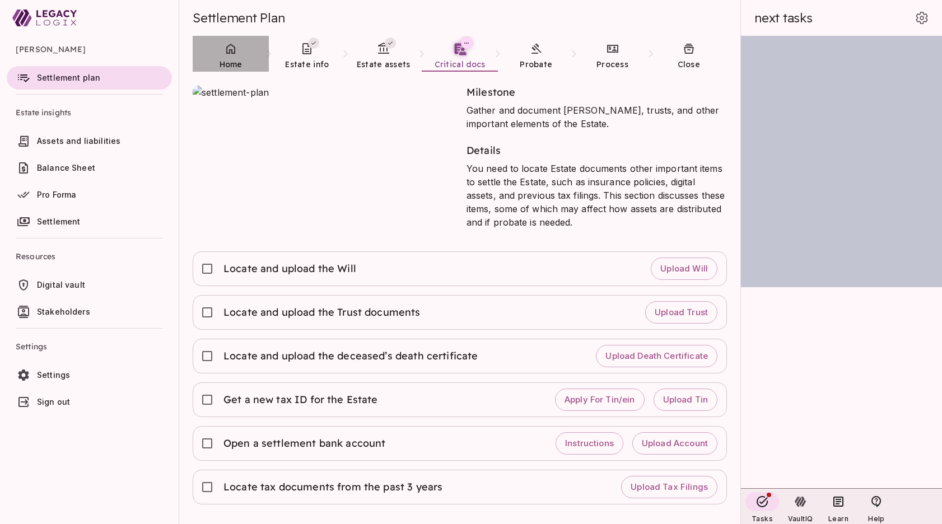
click at [233, 52] on icon at bounding box center [230, 48] width 13 height 13
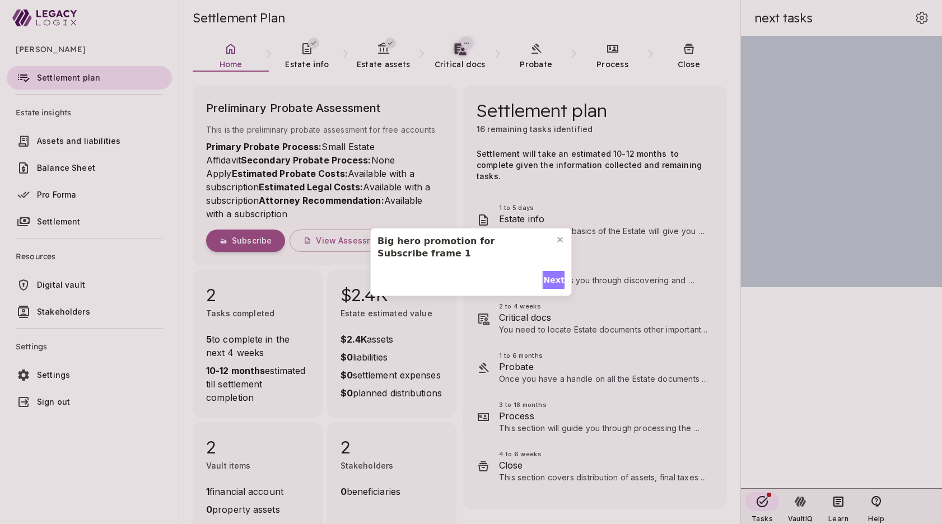
click at [549, 278] on span "Next" at bounding box center [554, 281] width 21 height 12
click at [481, 281] on span "Done" at bounding box center [482, 281] width 23 height 12
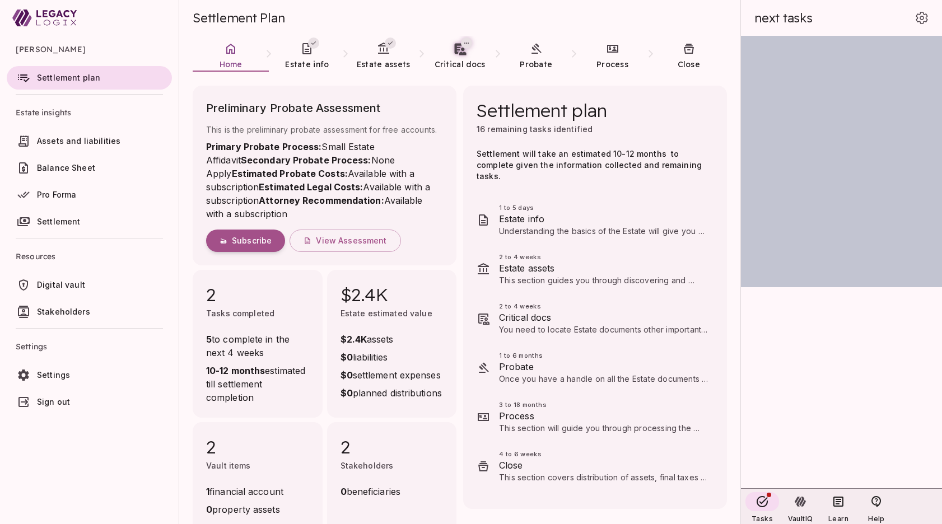
click at [132, 419] on ul "[PERSON_NAME] Settlement plan Estate insights Assets and liabilities Balance Sh…" at bounding box center [89, 227] width 179 height 383
click at [68, 400] on span "Sign out" at bounding box center [53, 402] width 33 height 10
